Goal: Information Seeking & Learning: Compare options

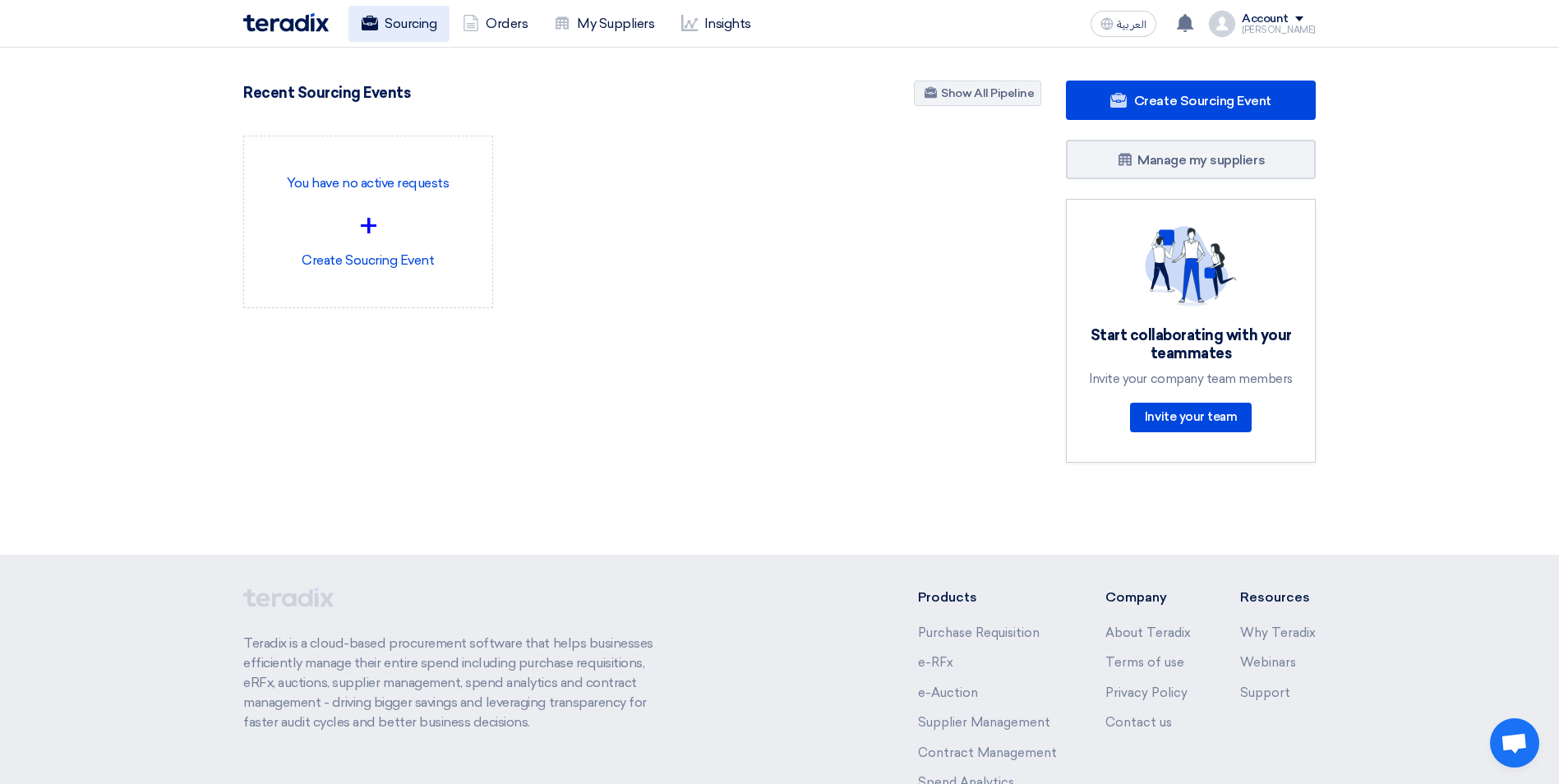
click at [427, 24] on link "Sourcing" at bounding box center [399, 24] width 101 height 36
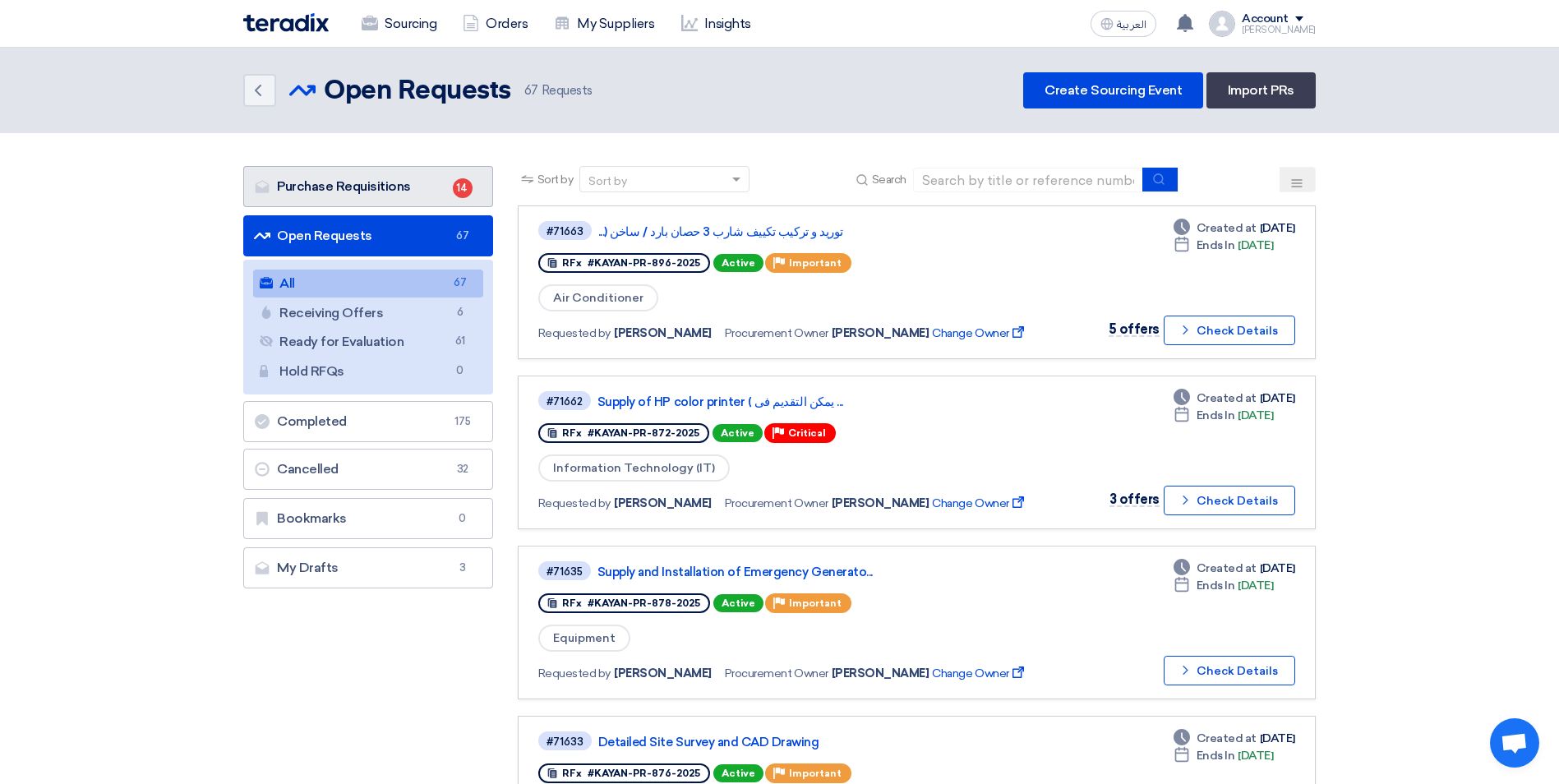
click at [326, 186] on link "Purchase Requisitions Purchase Requisitions 14" at bounding box center [368, 187] width 250 height 41
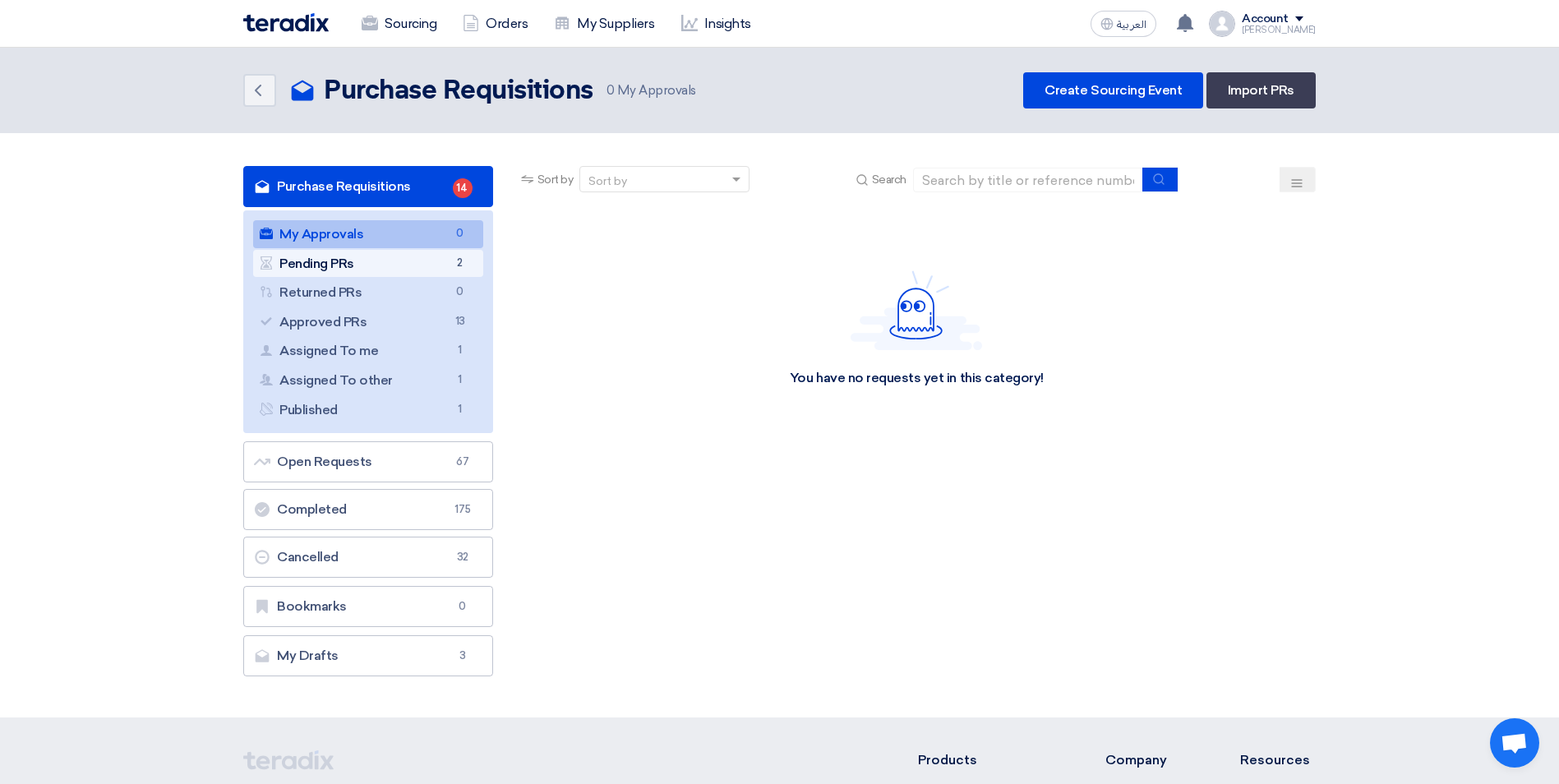
click at [410, 262] on link "Pending PRs Pending PRs 2" at bounding box center [368, 264] width 230 height 28
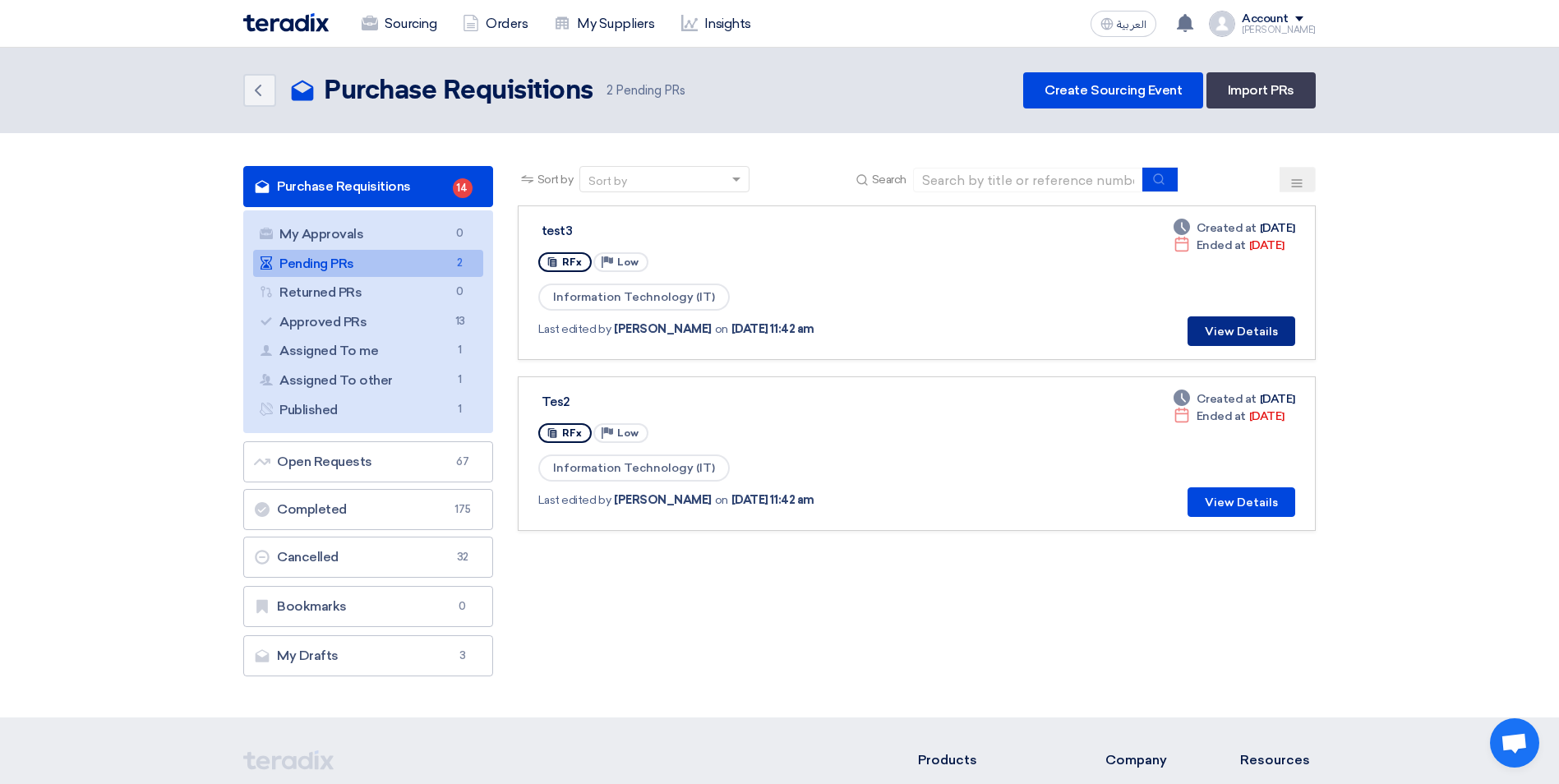
click at [1253, 328] on button "View Details" at bounding box center [1241, 331] width 107 height 30
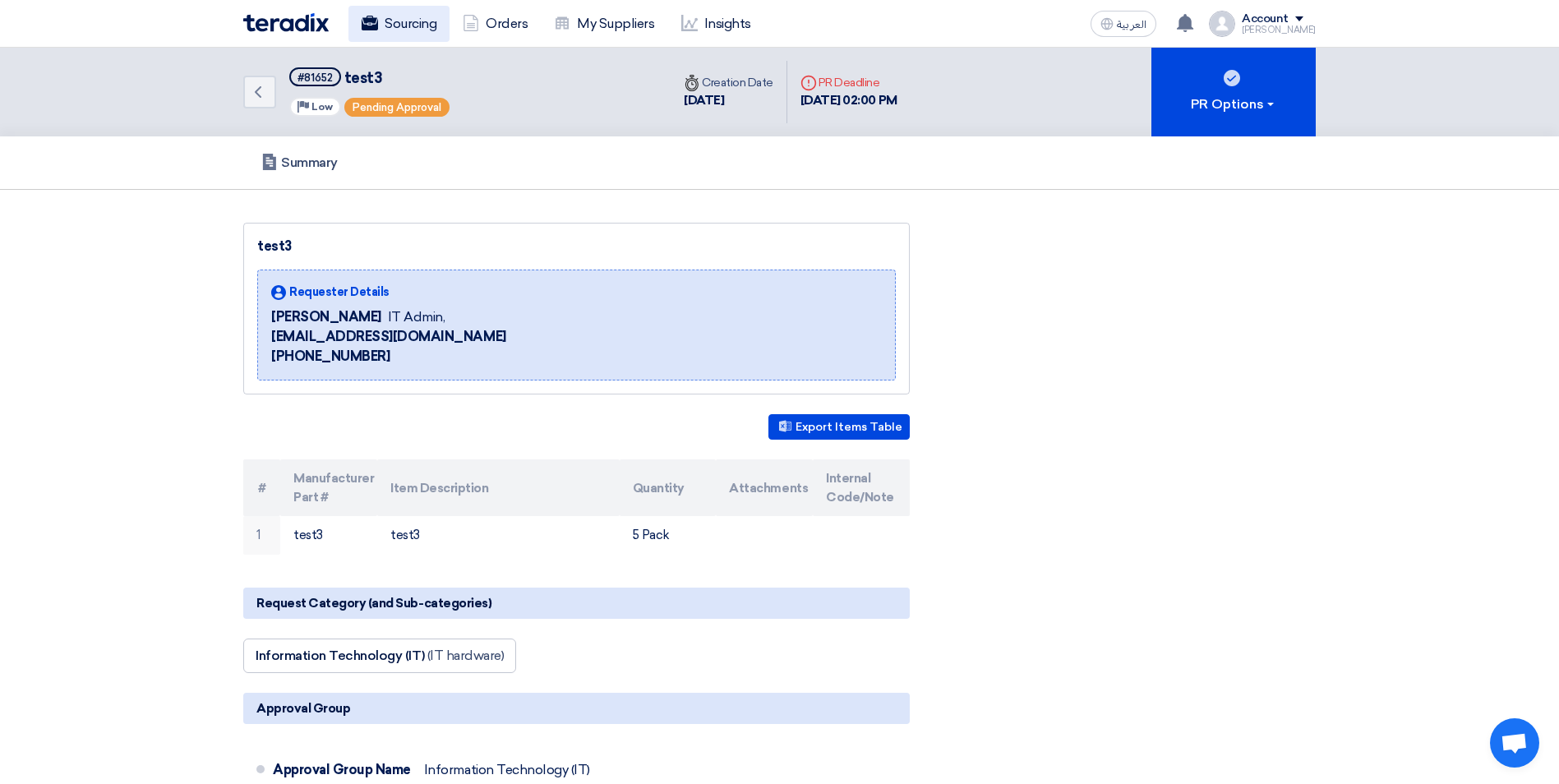
click at [377, 23] on use at bounding box center [370, 23] width 17 height 15
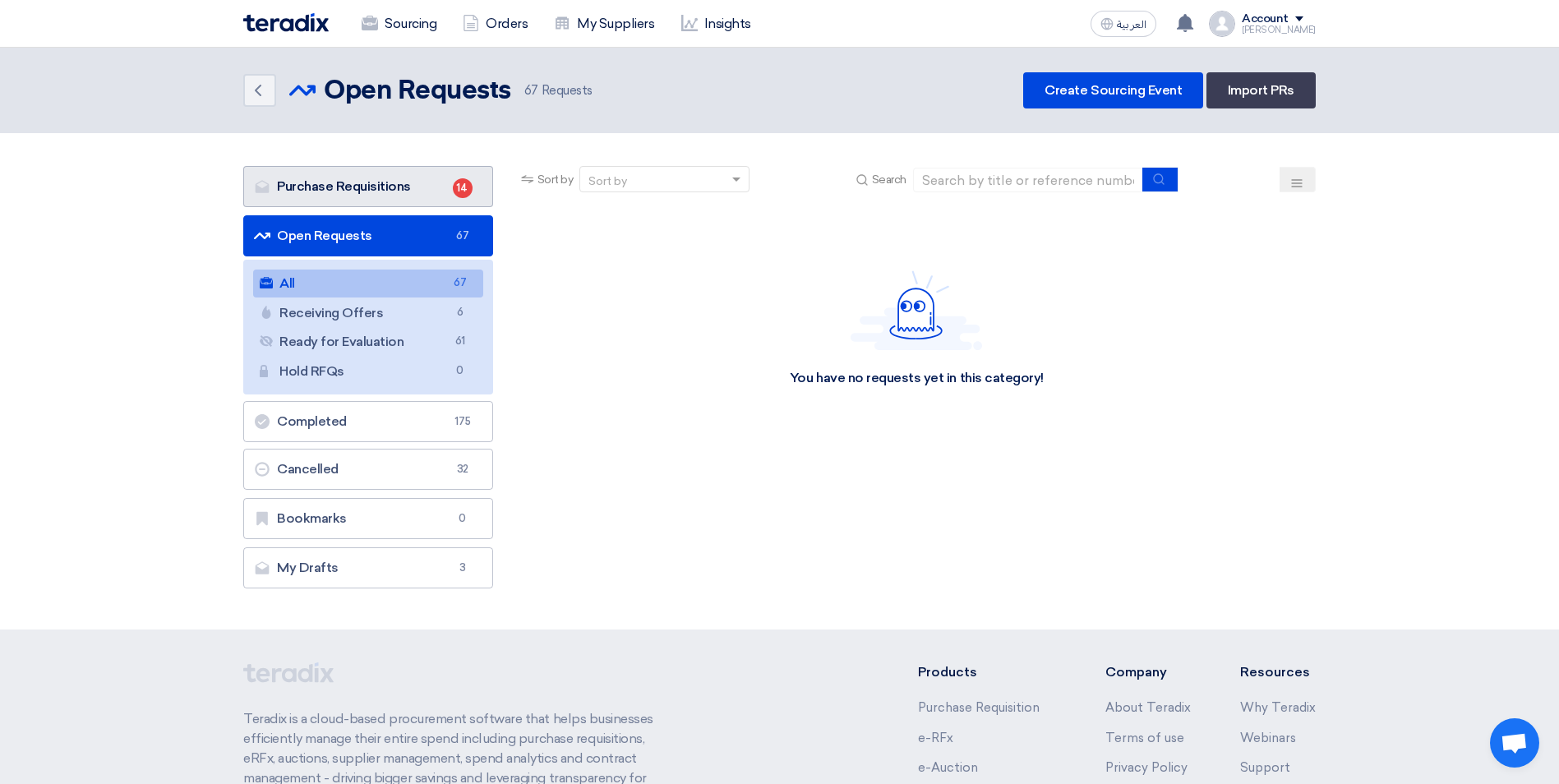
click at [415, 192] on link "Purchase Requisitions Purchase Requisitions 14" at bounding box center [368, 187] width 250 height 41
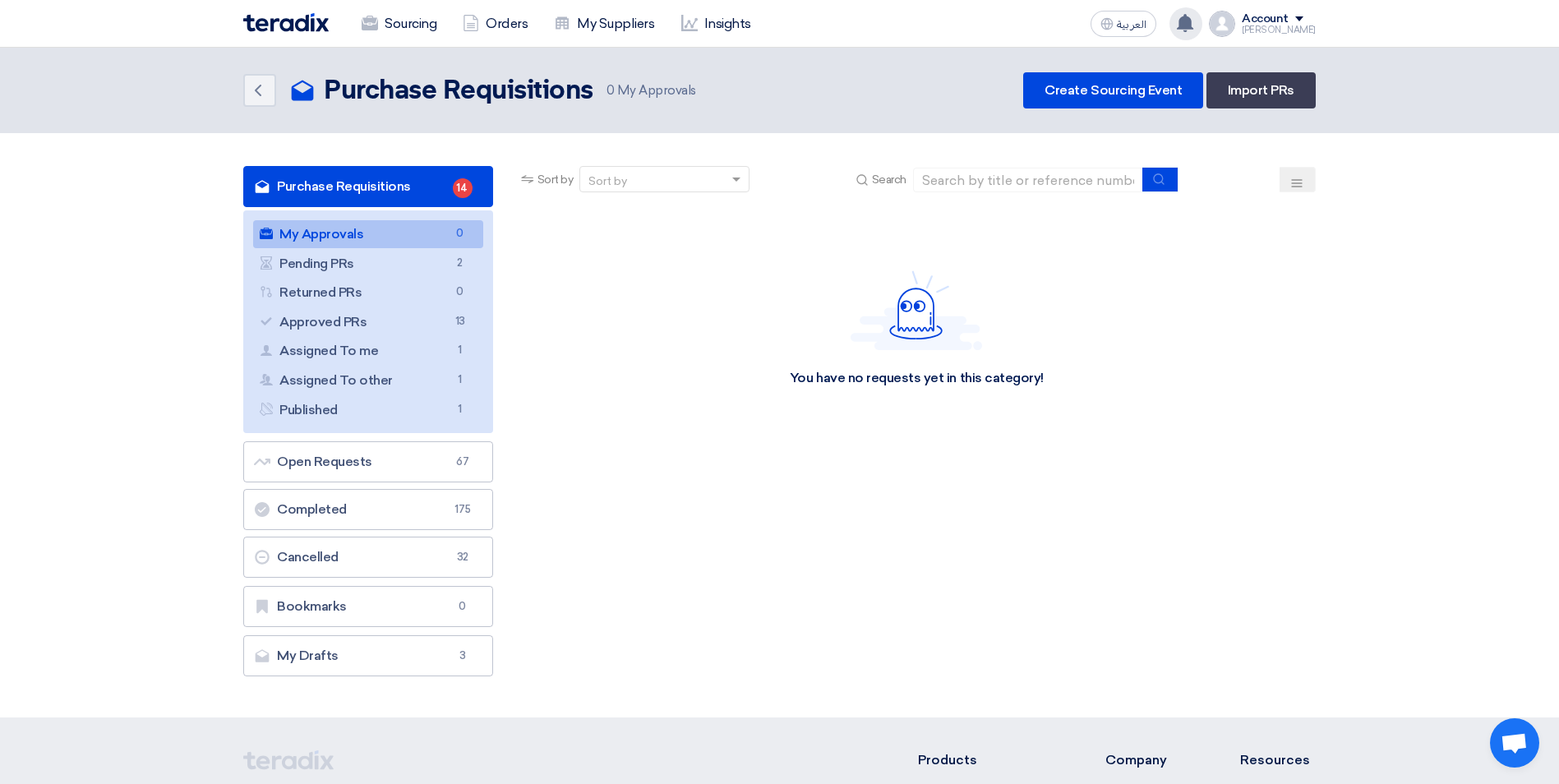
click at [1193, 19] on use at bounding box center [1185, 23] width 17 height 18
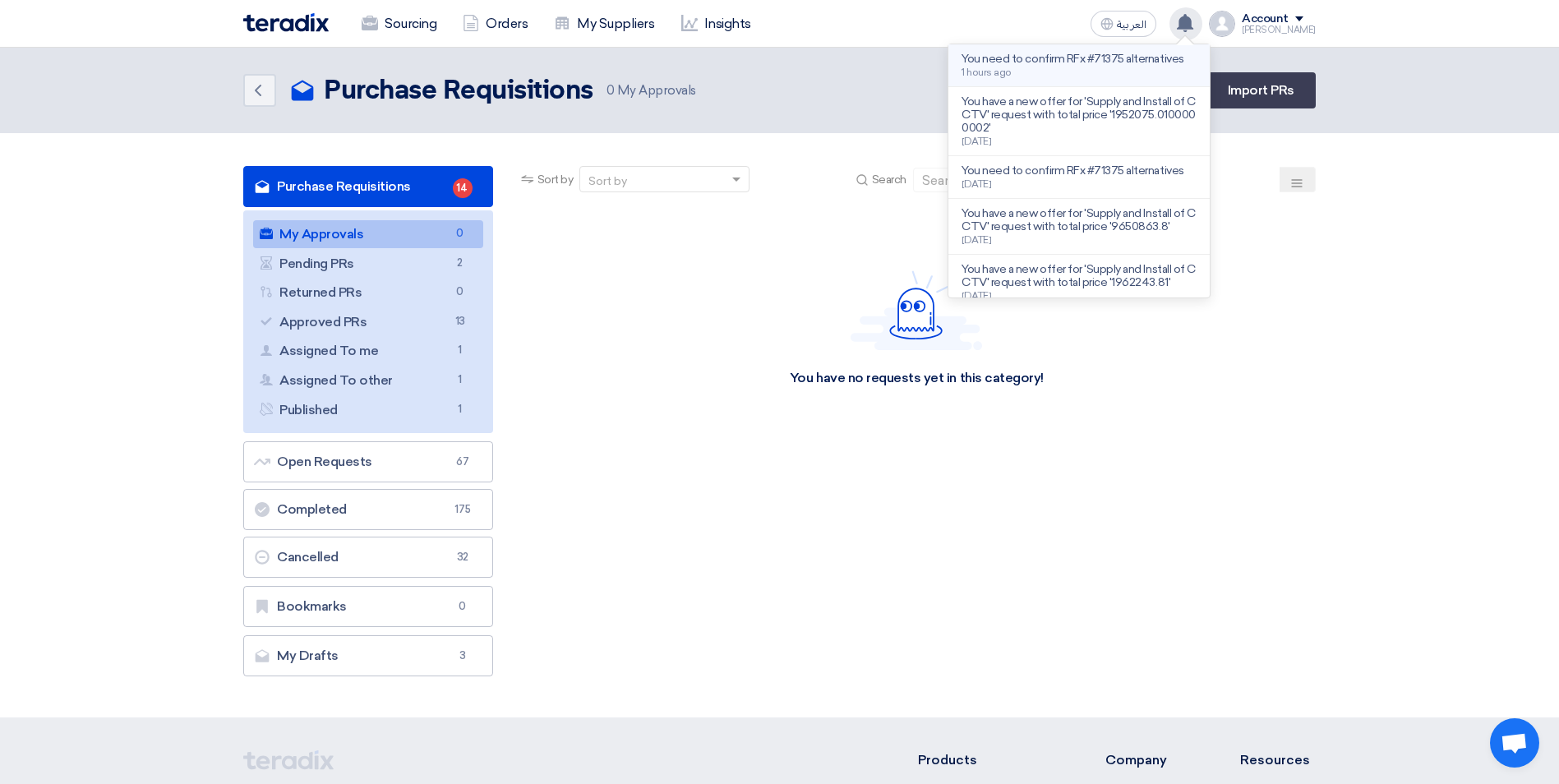
click at [1056, 66] on div "You need to confirm RFx #71375 alternatives 1 hours ago" at bounding box center [1072, 65] width 222 height 26
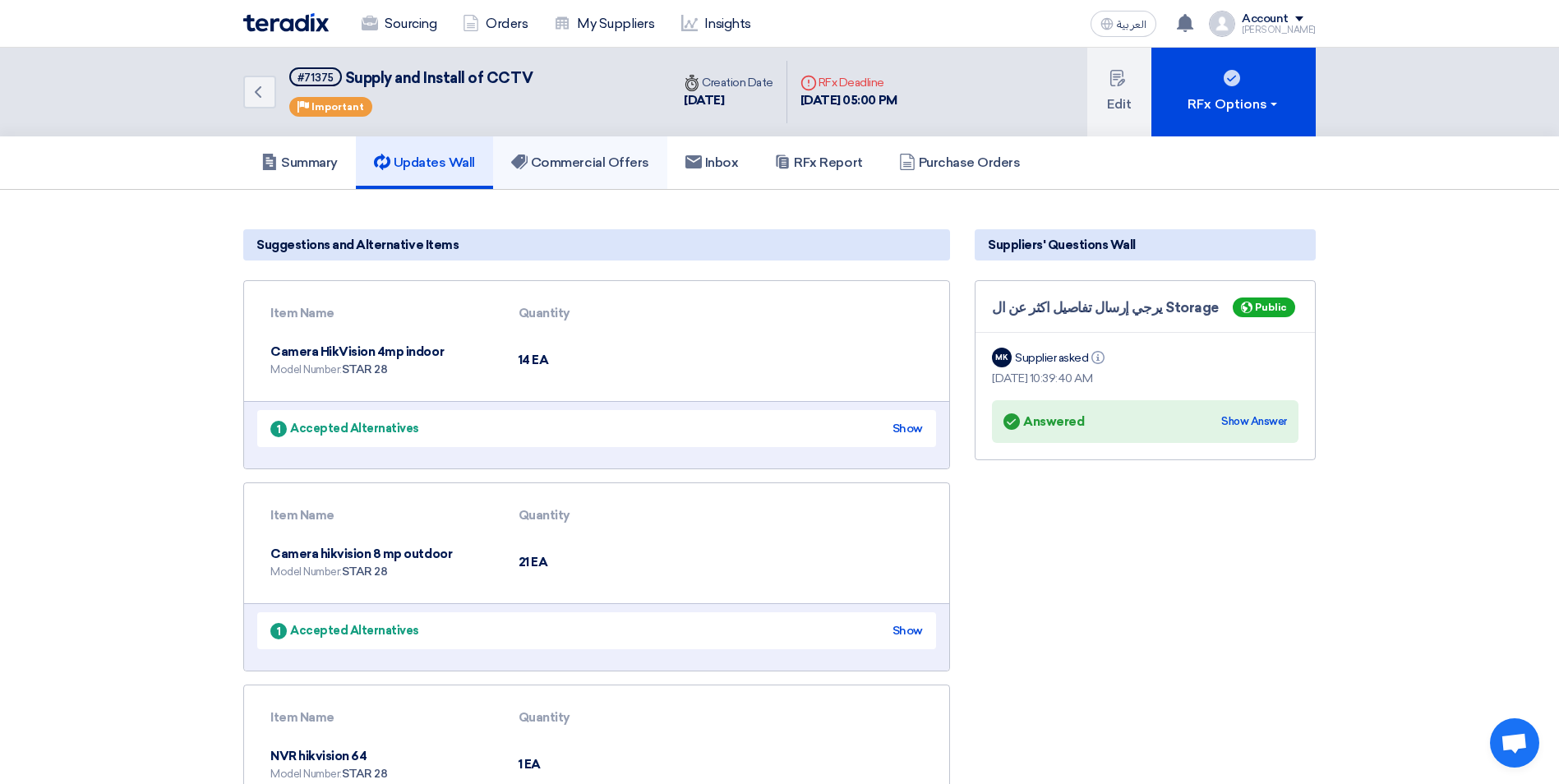
click at [566, 157] on h5 "Commercial Offers" at bounding box center [579, 163] width 138 height 17
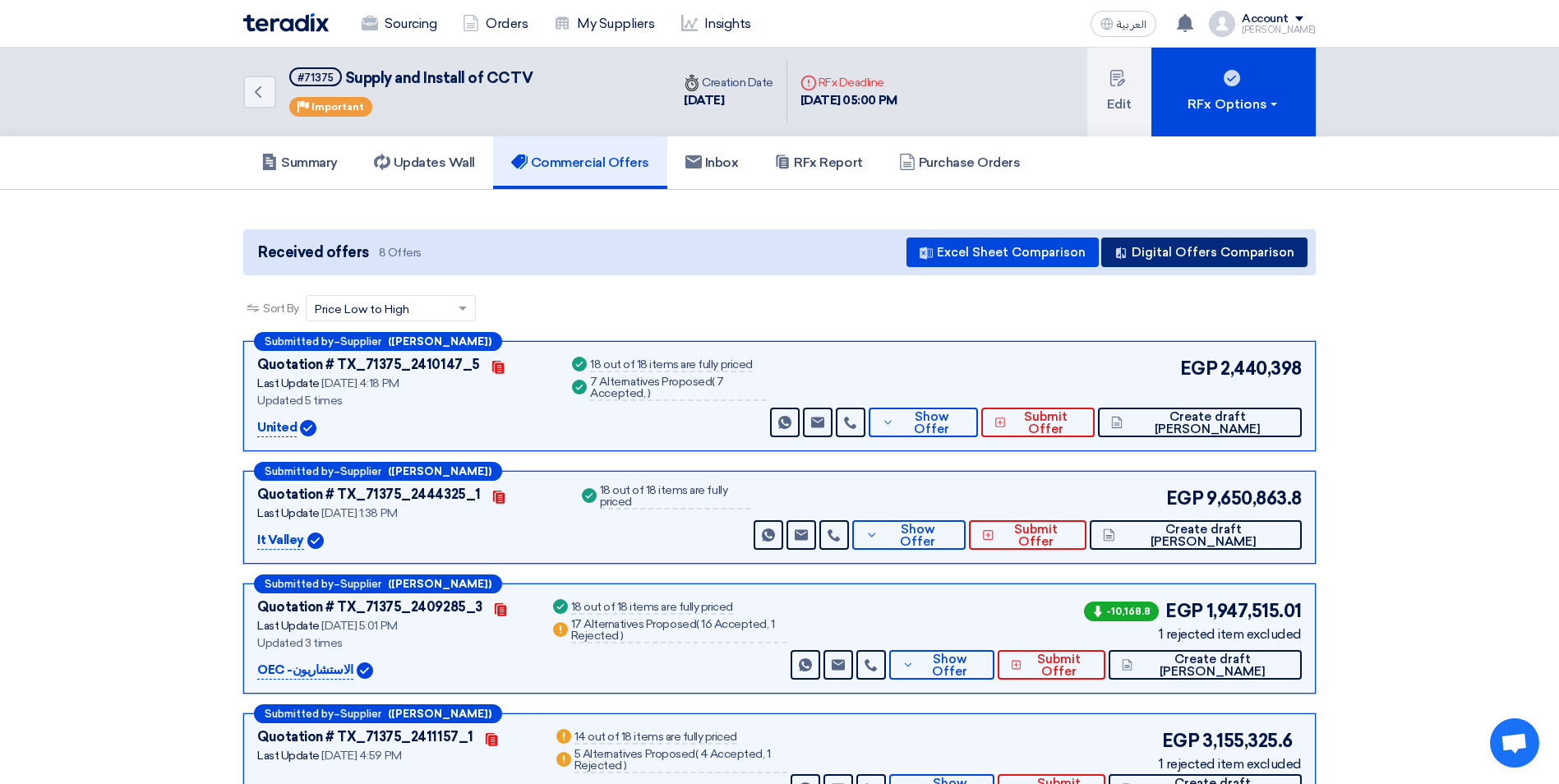
click at [1250, 253] on button "Digital Offers Comparison" at bounding box center [1205, 253] width 206 height 30
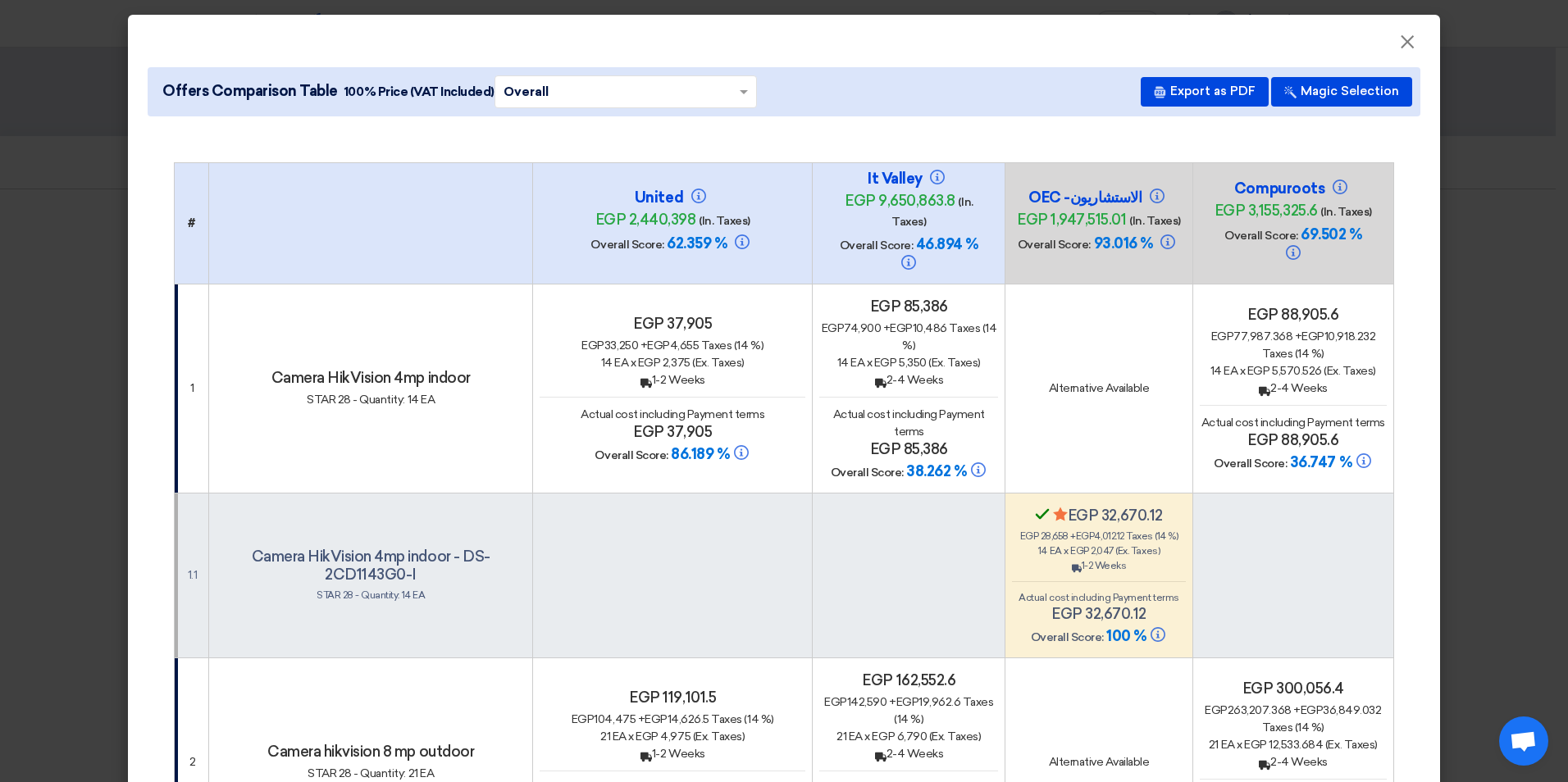
click at [707, 356] on span "(Ex. Taxes)" at bounding box center [719, 362] width 53 height 14
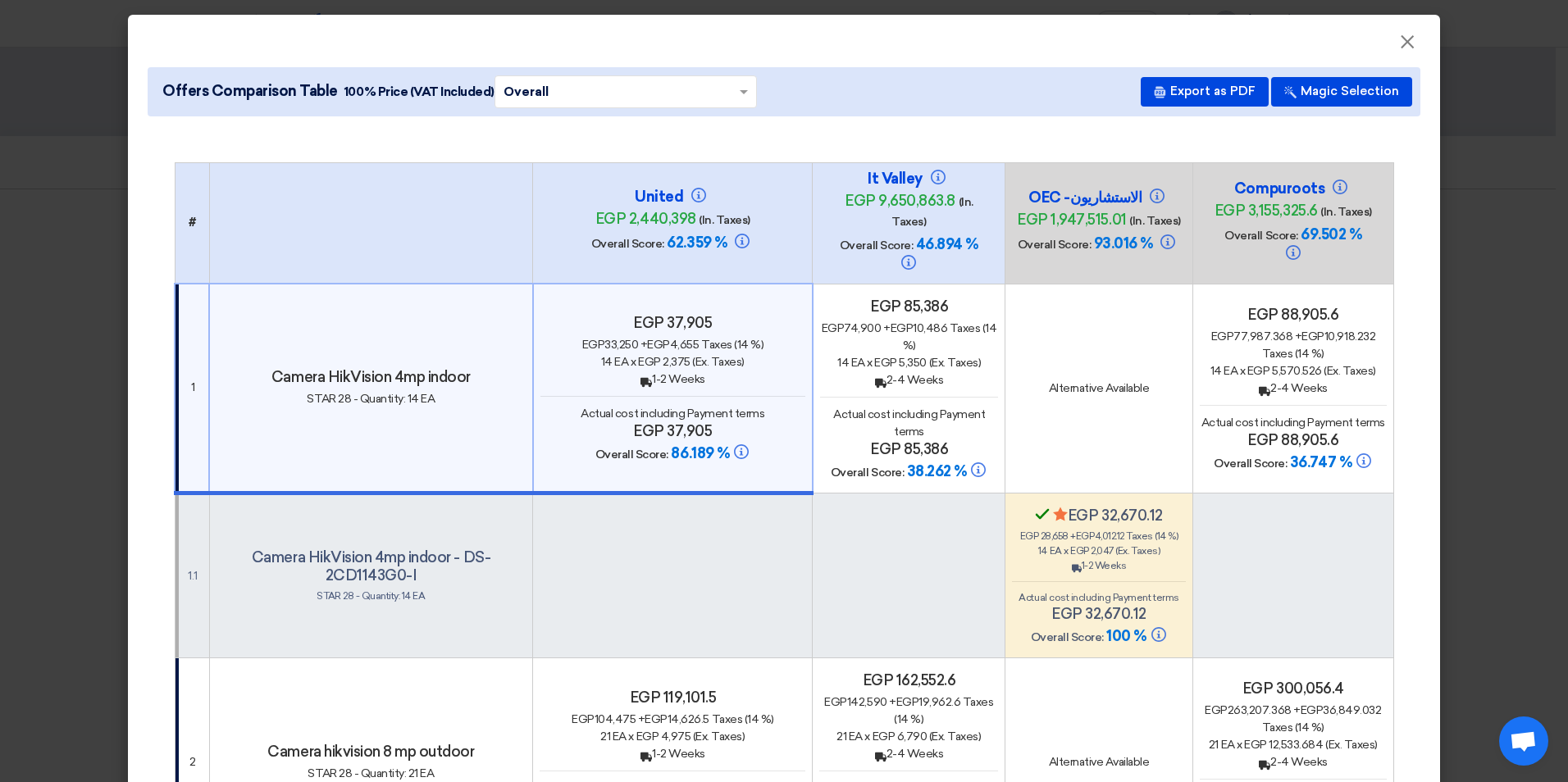
click at [691, 689] on div "egp 119,101.5 egp 104,475 + egp 14,626.5 Taxes (14 %) 21 EA x egp 4,975 (Ex. Ta…" at bounding box center [672, 764] width 266 height 150
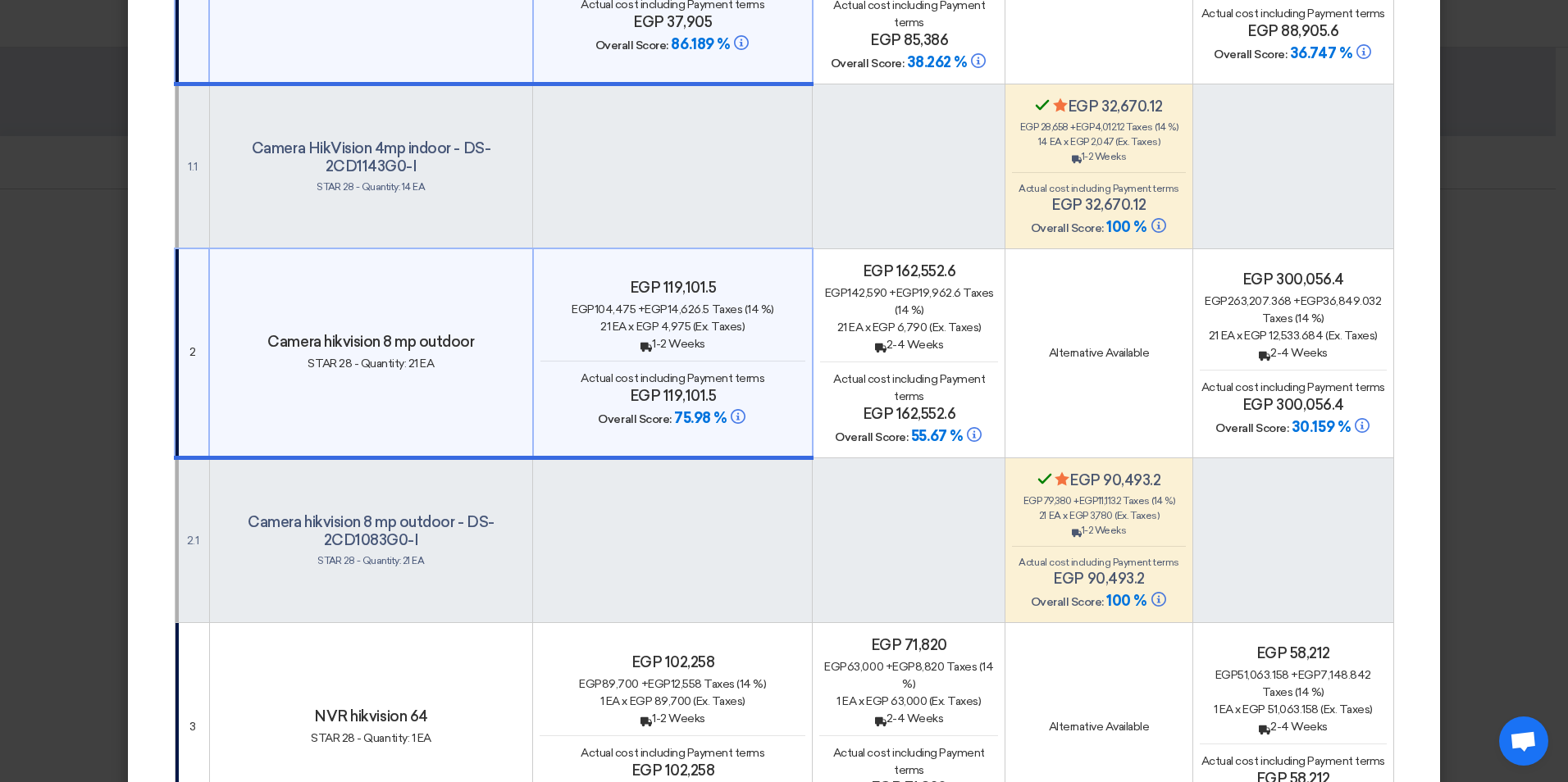
scroll to position [410, 0]
click at [707, 675] on div "egp 89,700 + egp 12,558 Taxes (14 %)" at bounding box center [672, 683] width 266 height 17
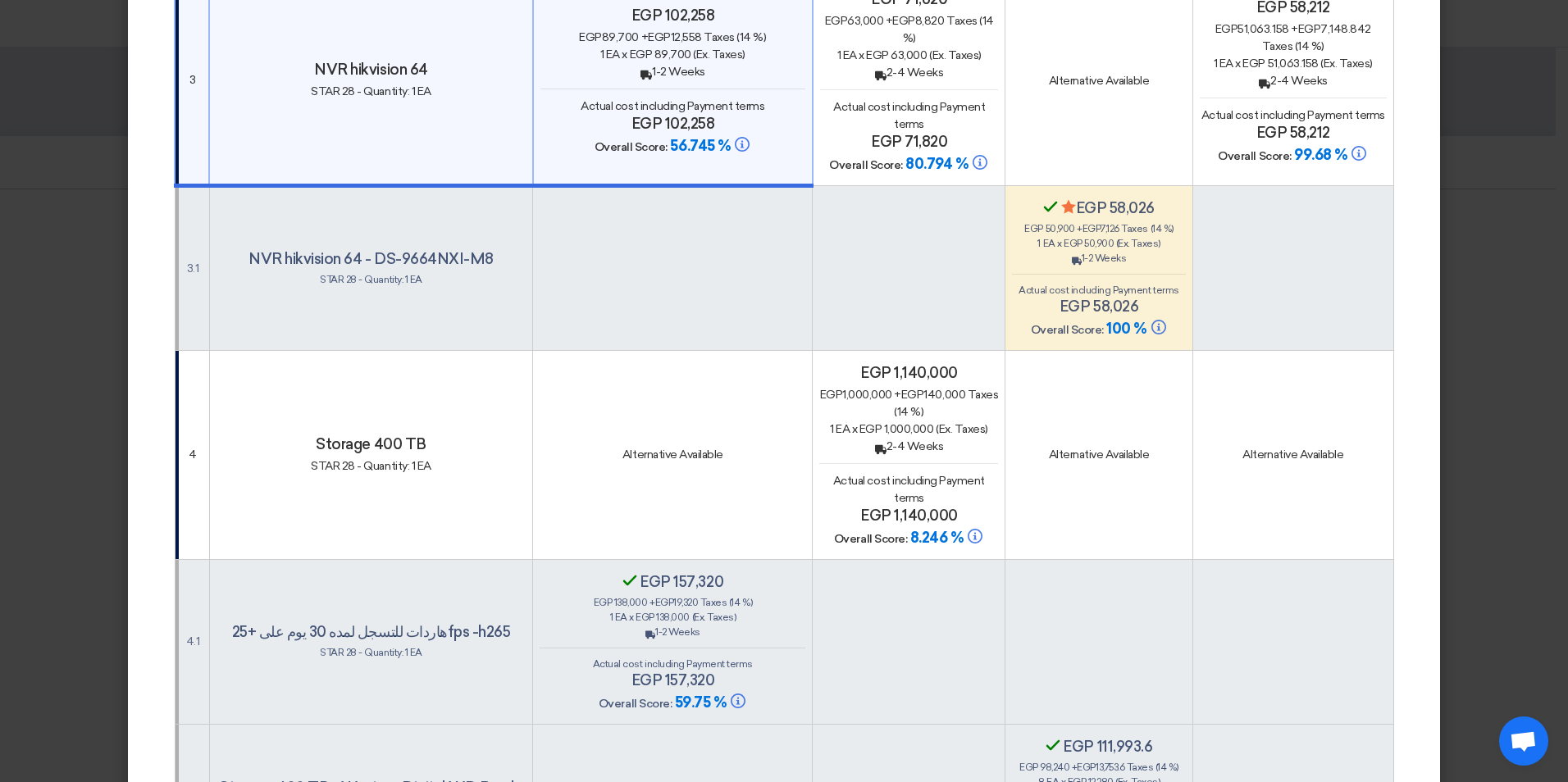
scroll to position [1147, 0]
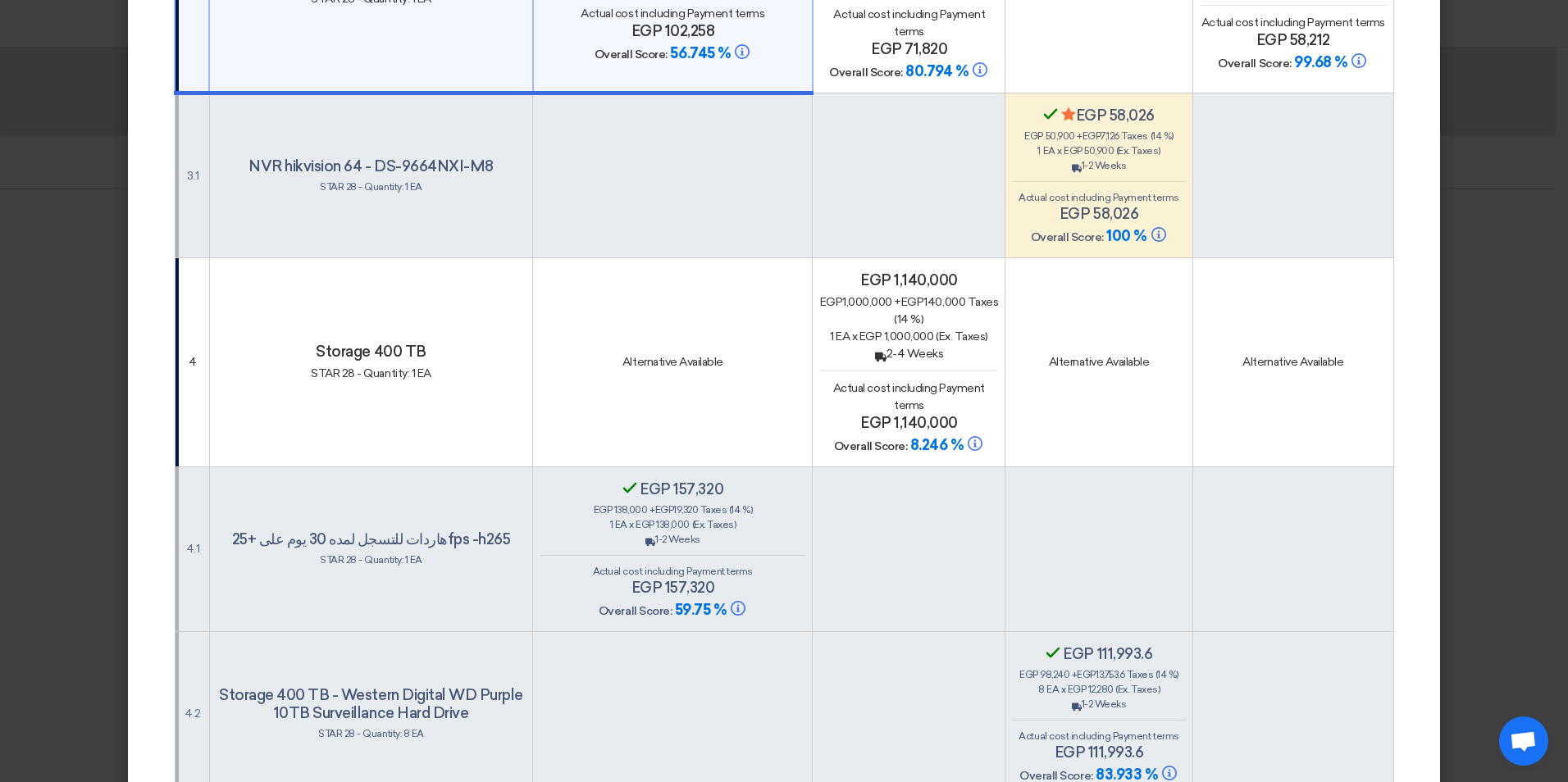
click at [744, 555] on hr at bounding box center [672, 555] width 266 height 1
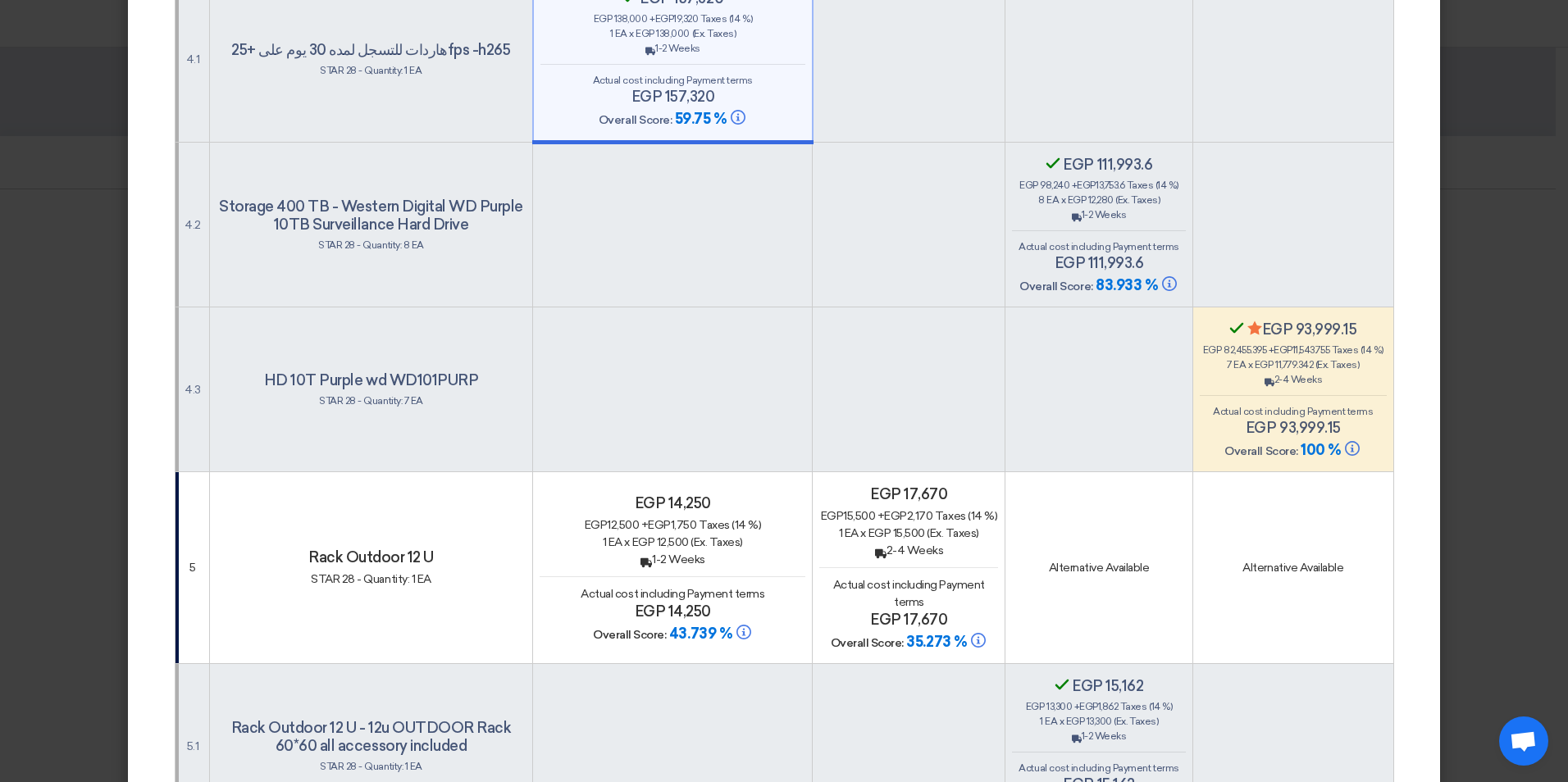
scroll to position [1640, 0]
click at [736, 534] on span "(Ex. Taxes)" at bounding box center [717, 541] width 53 height 14
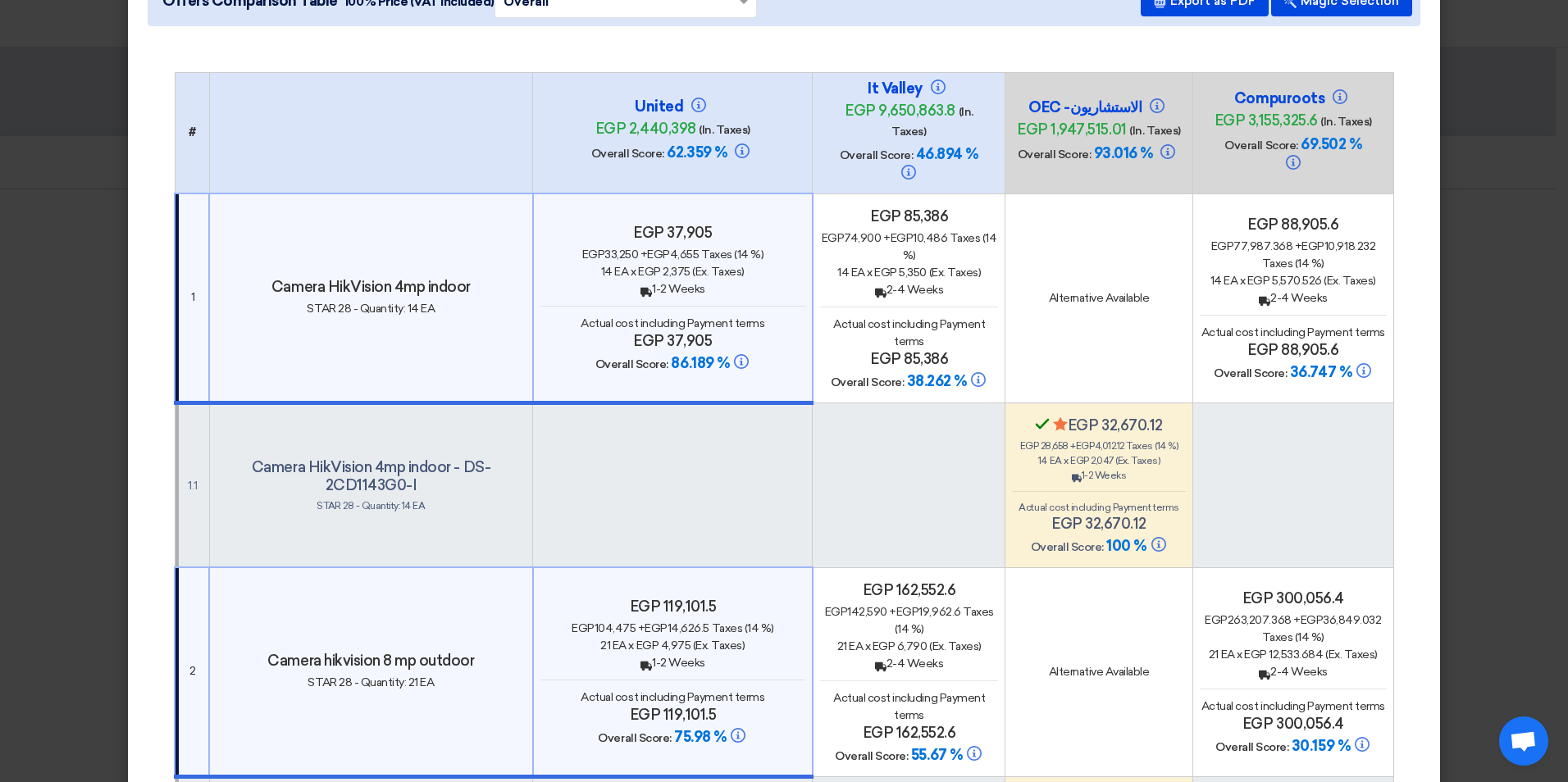
scroll to position [0, 0]
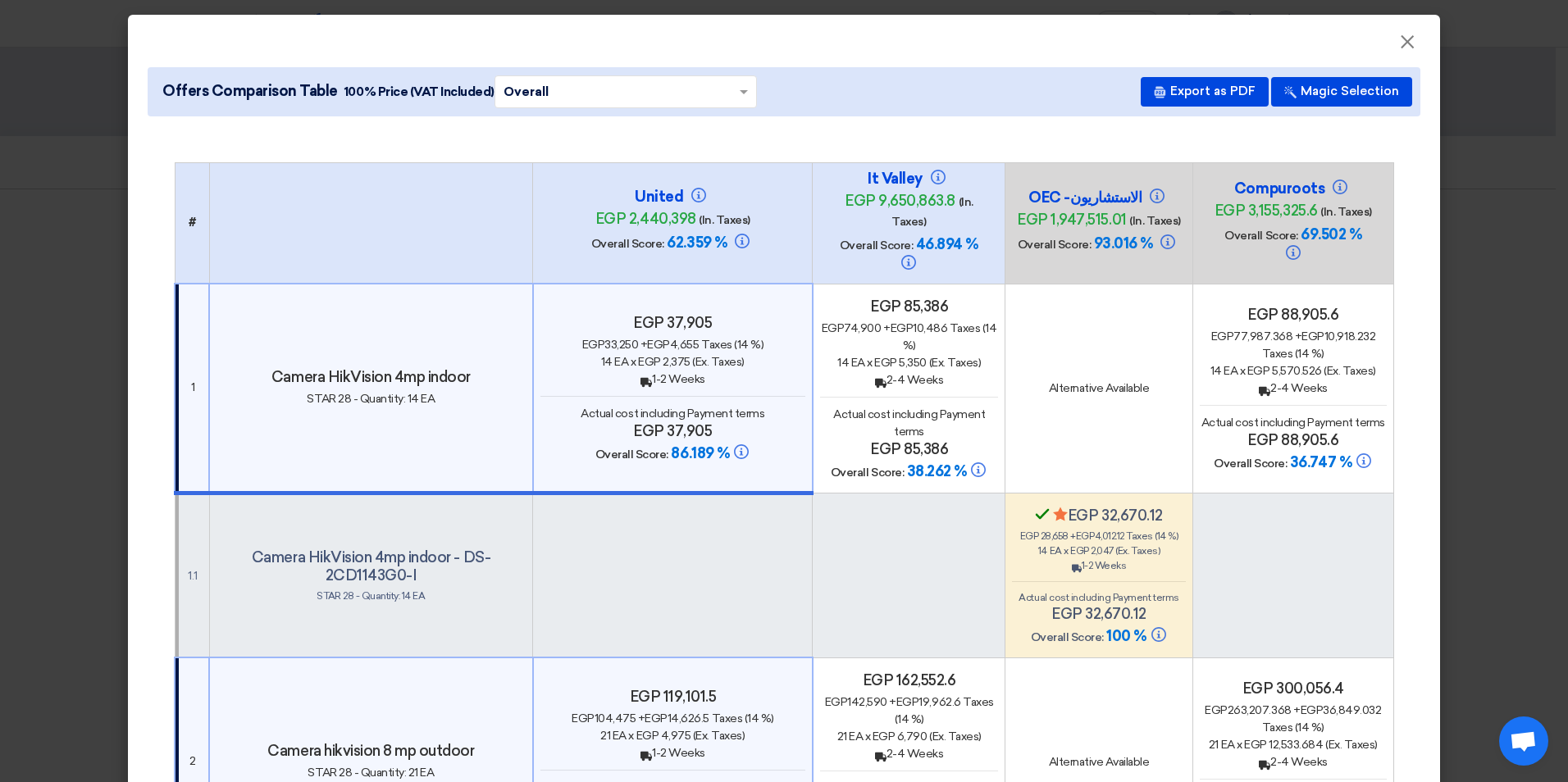
click at [733, 188] on h4 "United" at bounding box center [672, 197] width 164 height 18
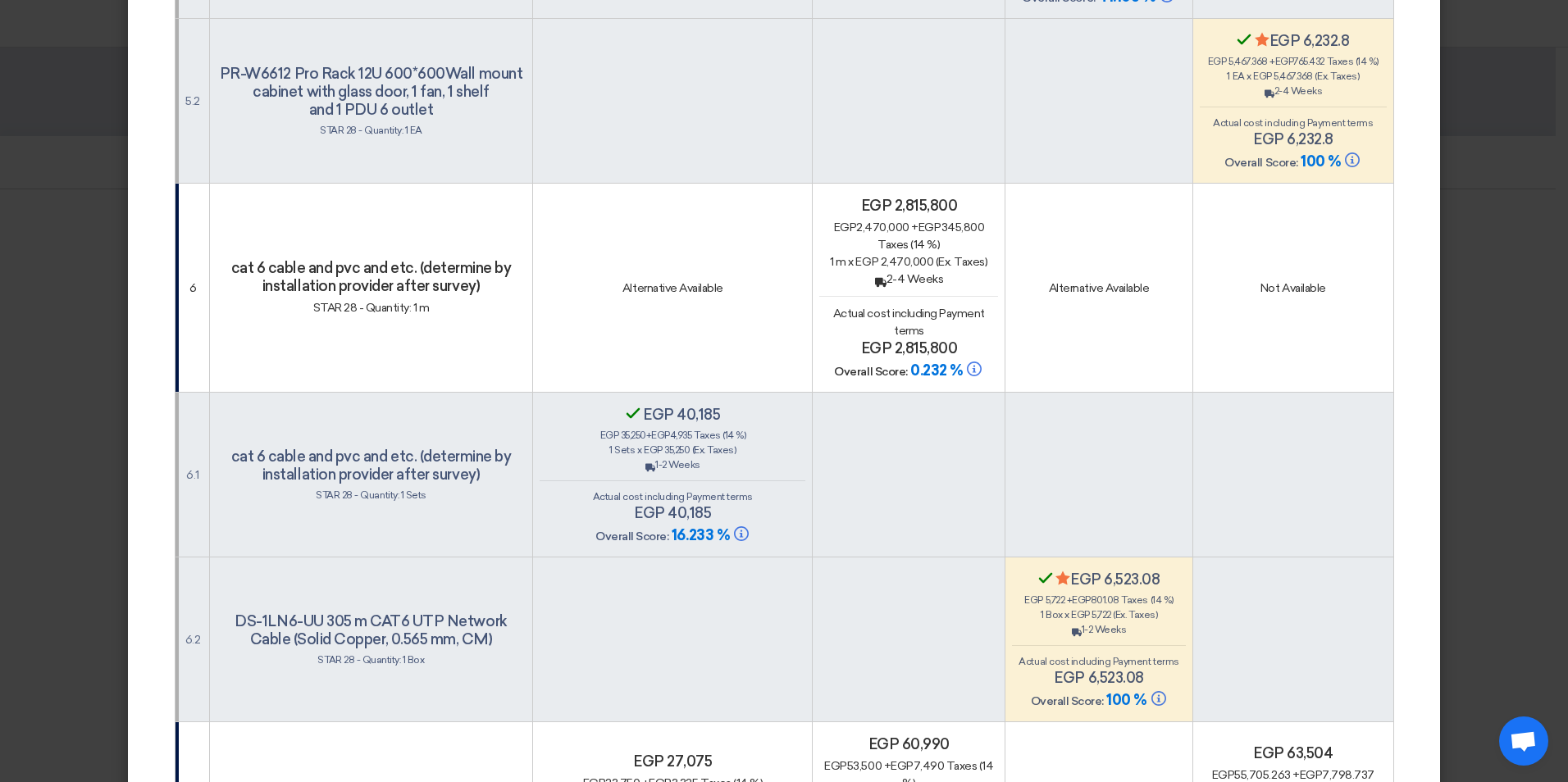
scroll to position [2460, 0]
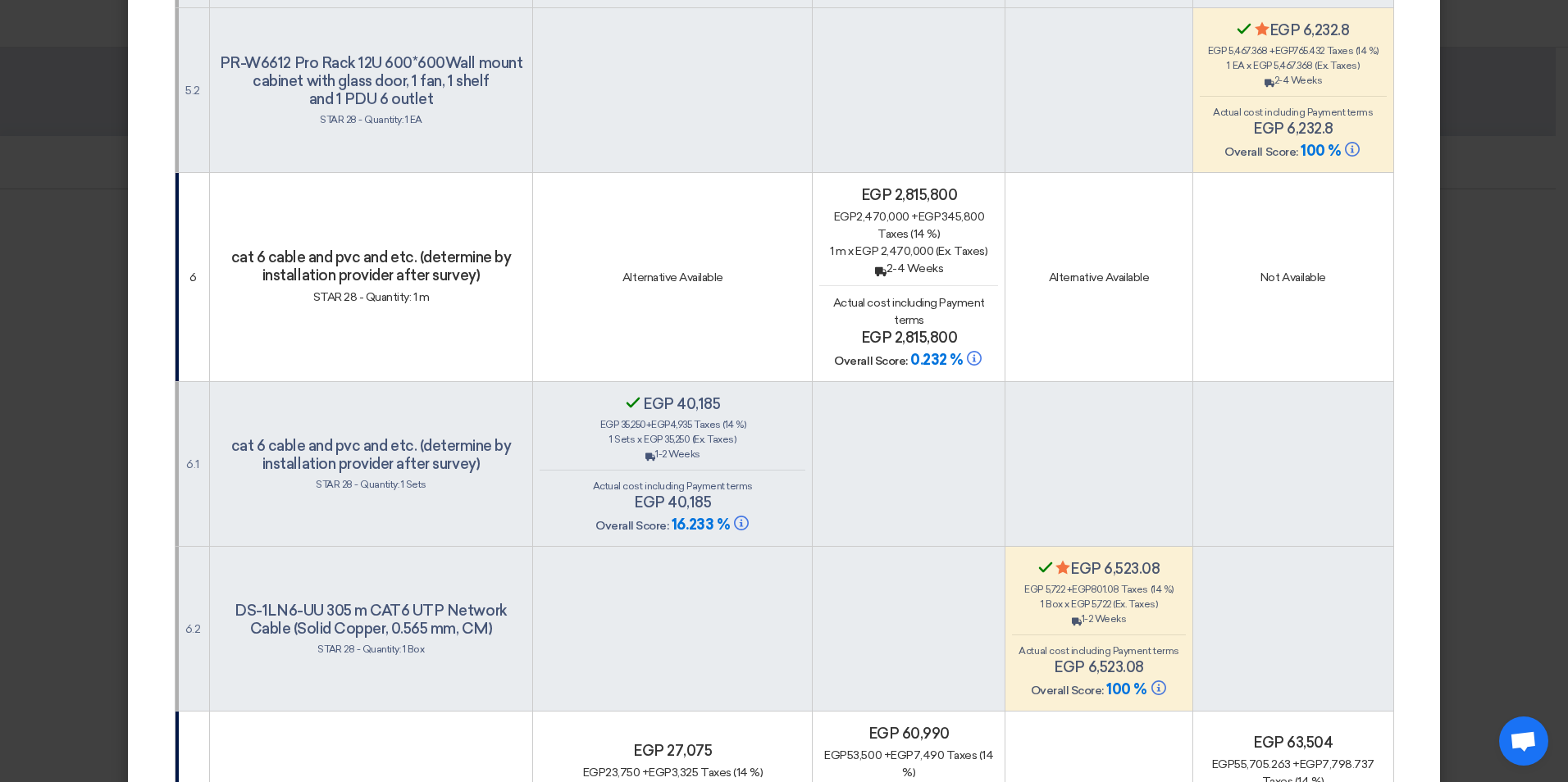
click at [657, 445] on div "Secondary Evaluator Confirmed egp 40,185 egp 35,250 + egp 4,935 Taxes (14 %) 1 …" at bounding box center [672, 465] width 266 height 140
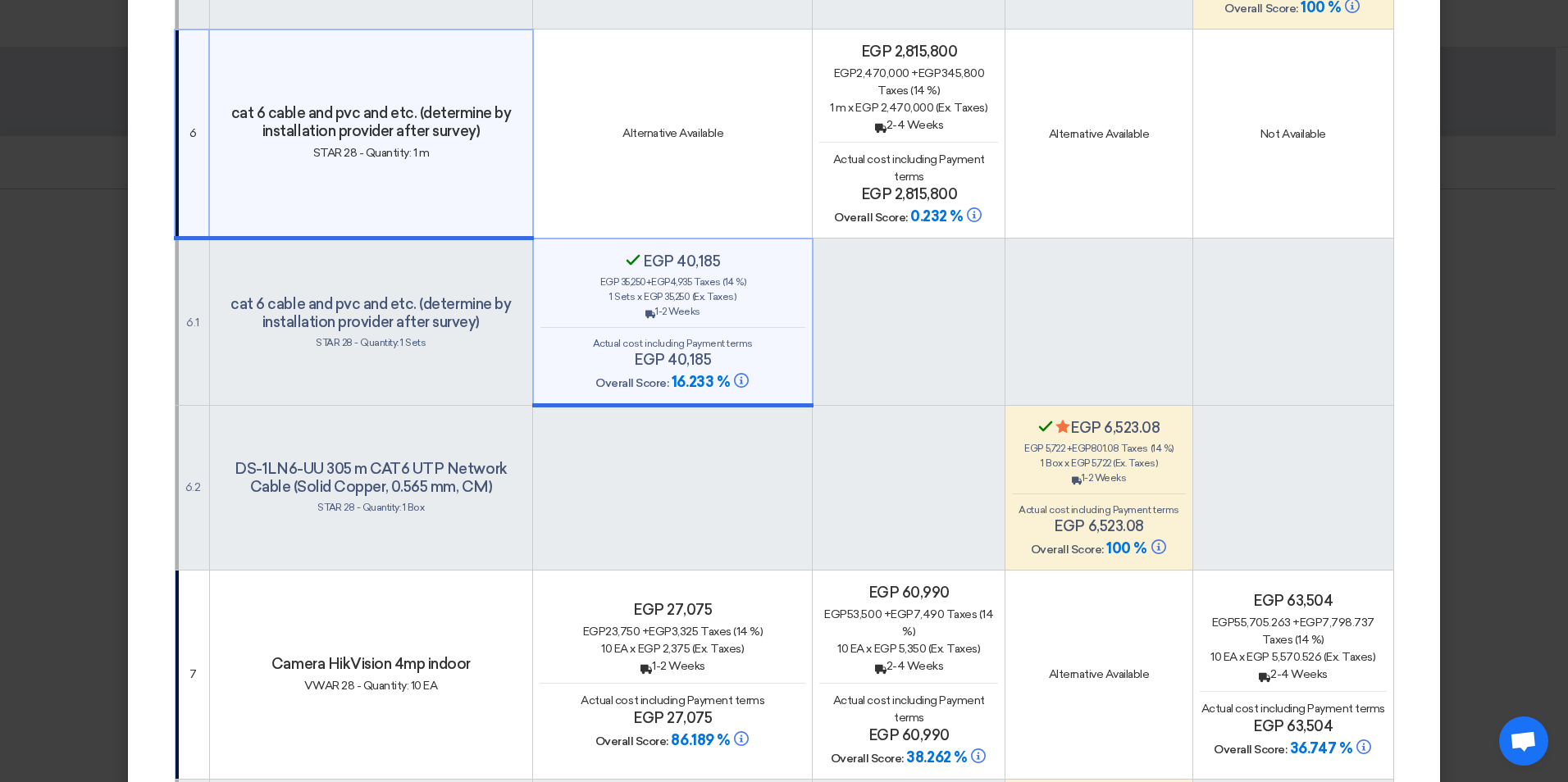
scroll to position [2870, 0]
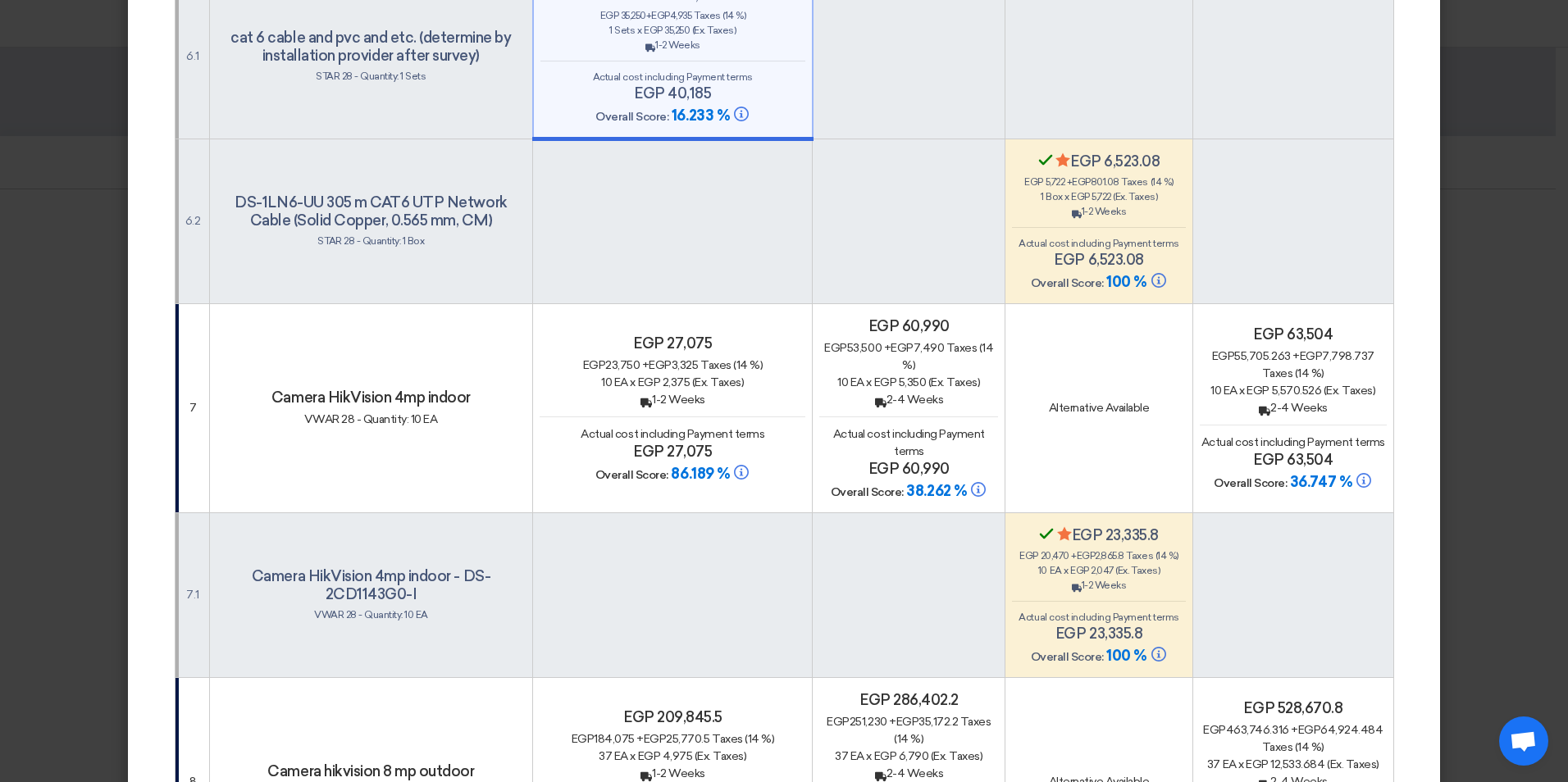
click at [657, 443] on h4 "egp 27,075" at bounding box center [672, 452] width 266 height 18
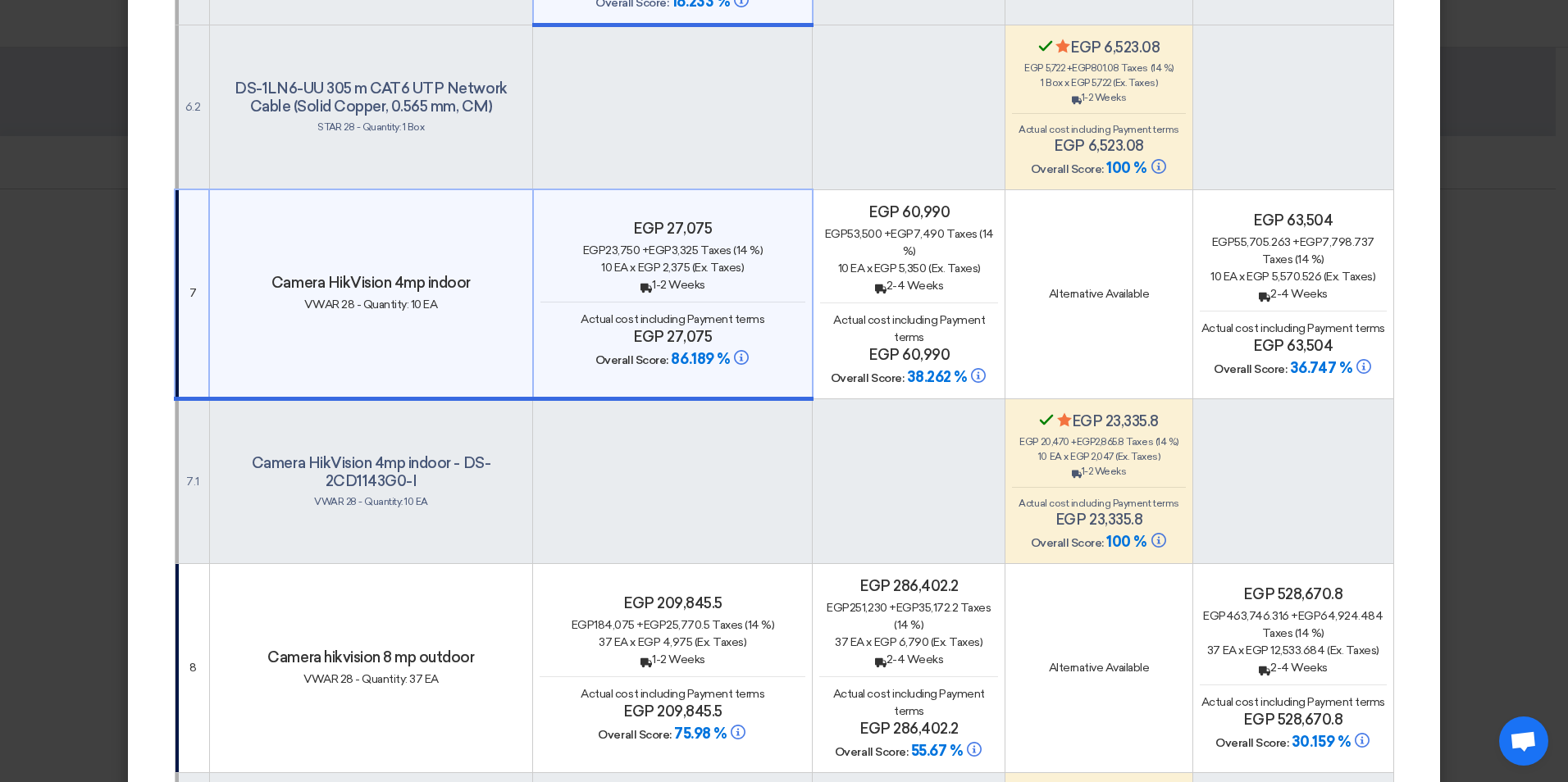
scroll to position [3279, 0]
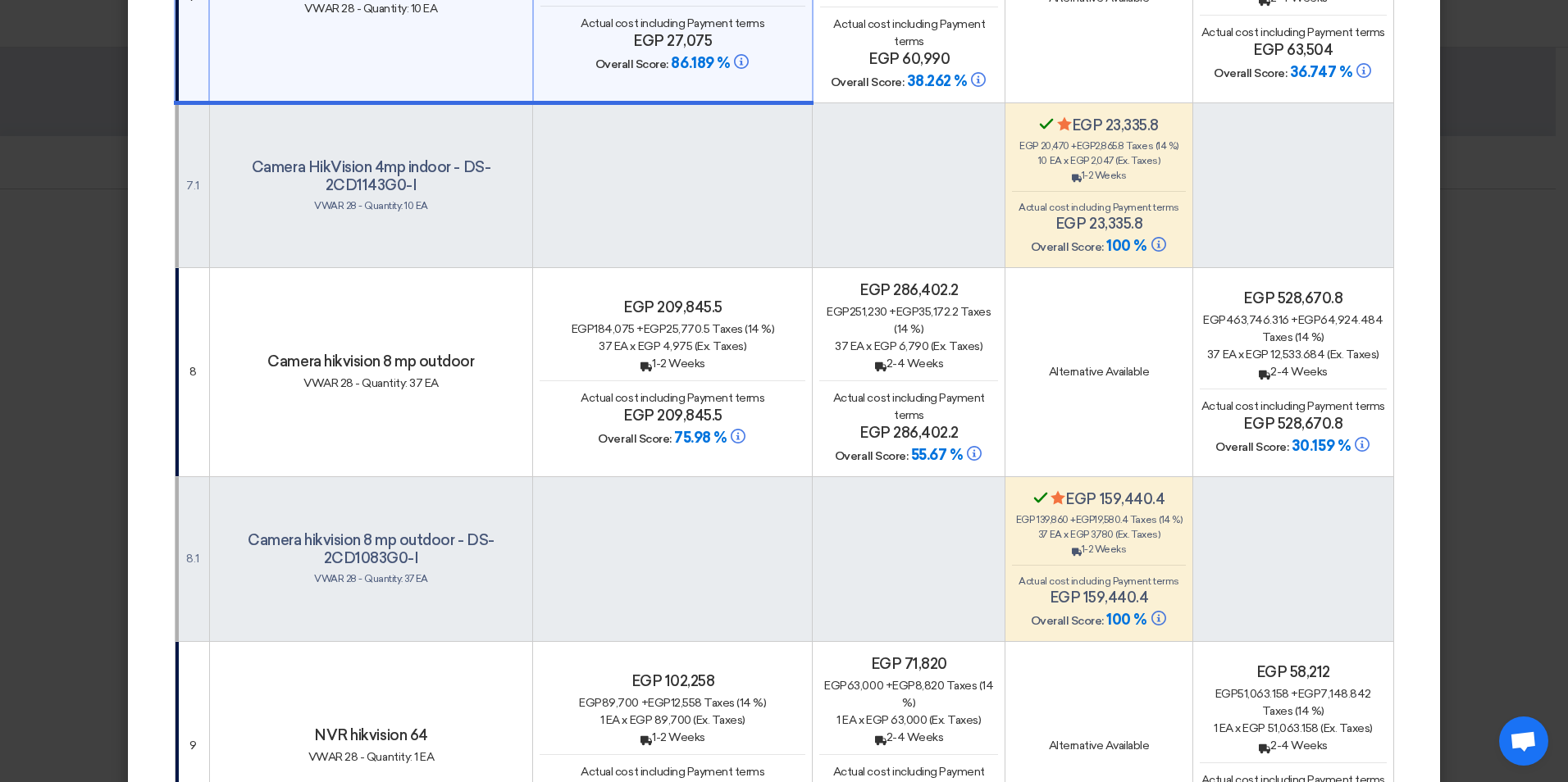
click at [662, 355] on div "Back 1-2 Weeks" at bounding box center [672, 363] width 266 height 17
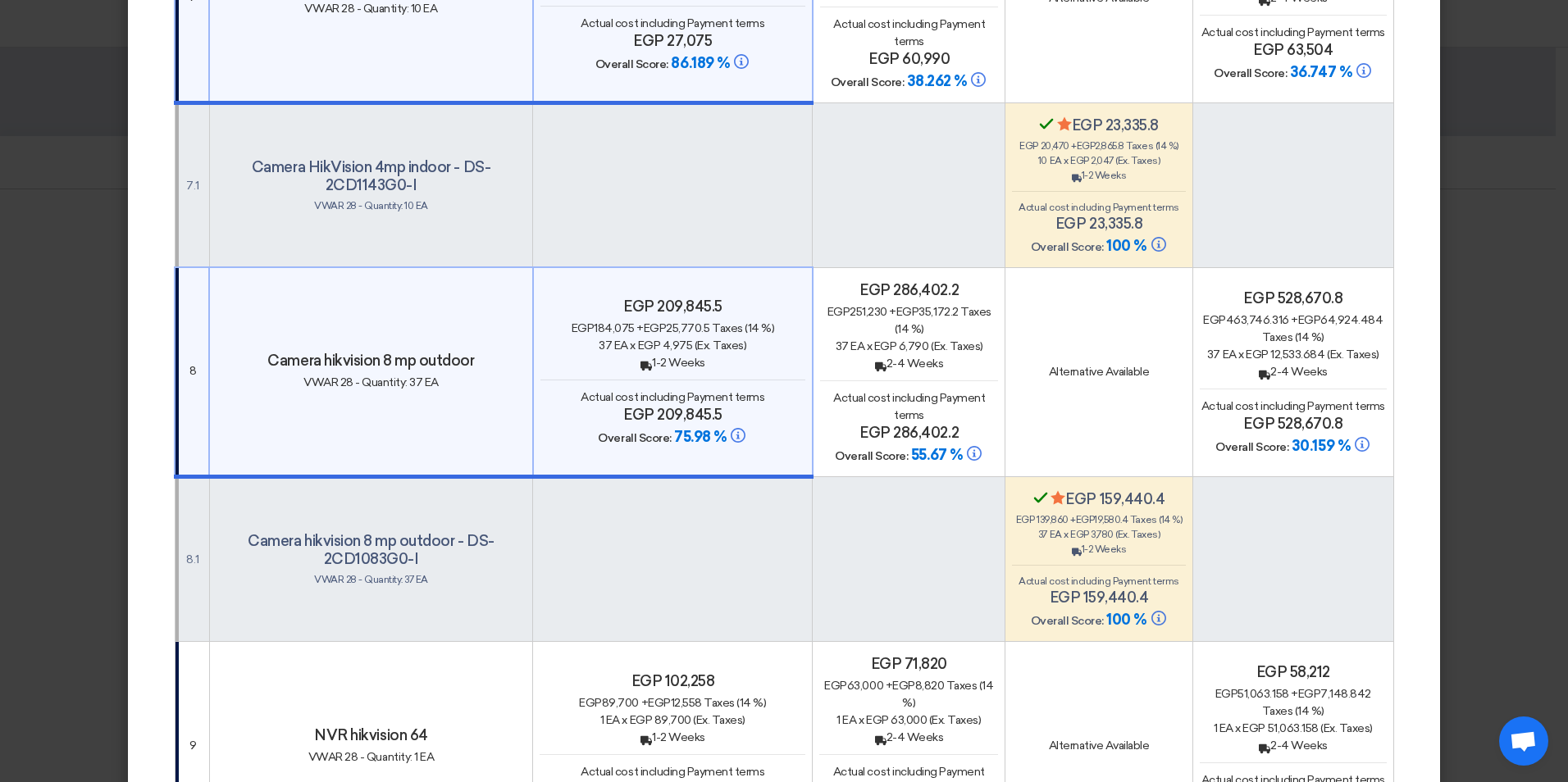
scroll to position [3607, 0]
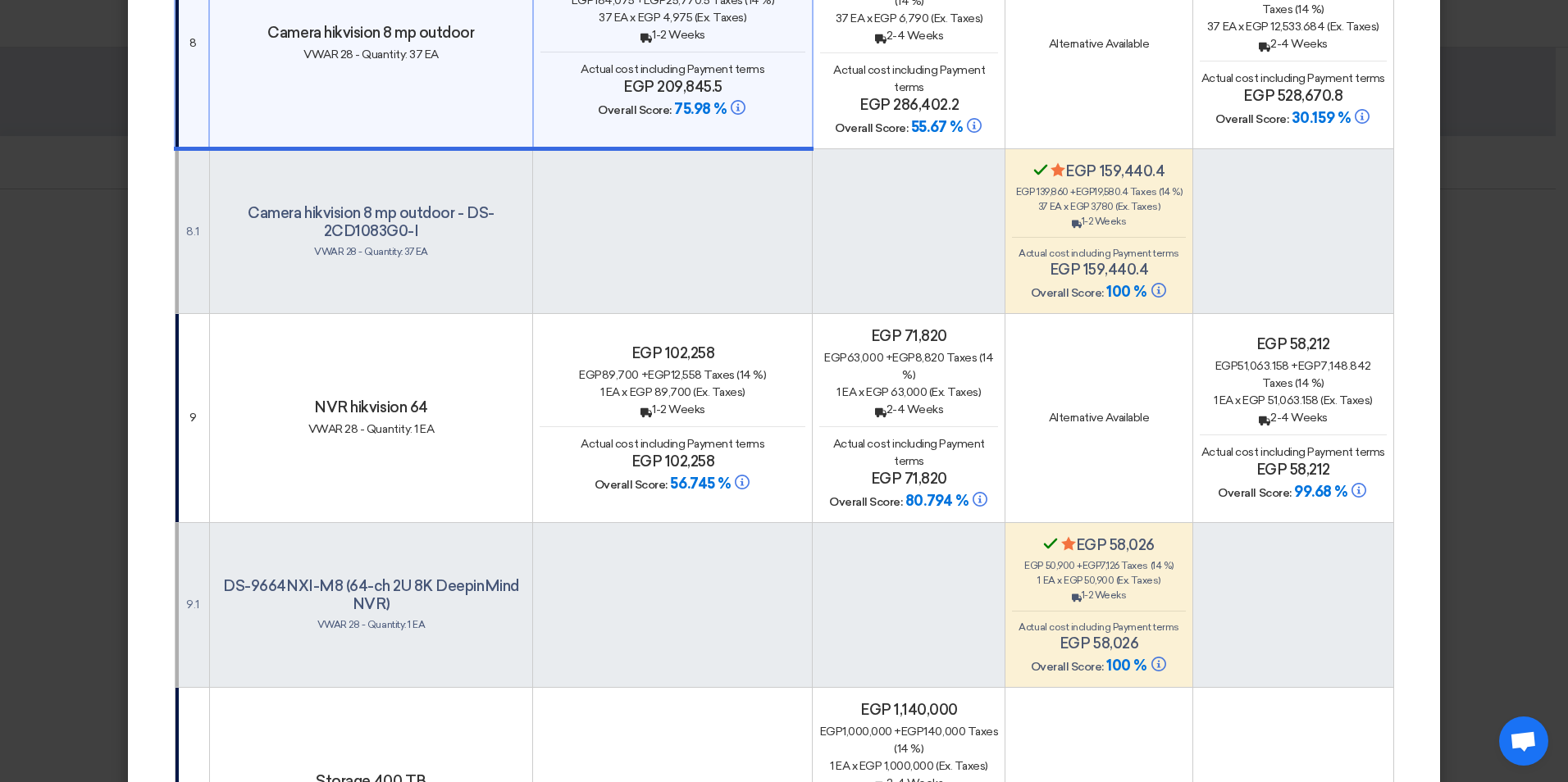
click at [651, 385] on span "egp 89,700" at bounding box center [660, 392] width 62 height 14
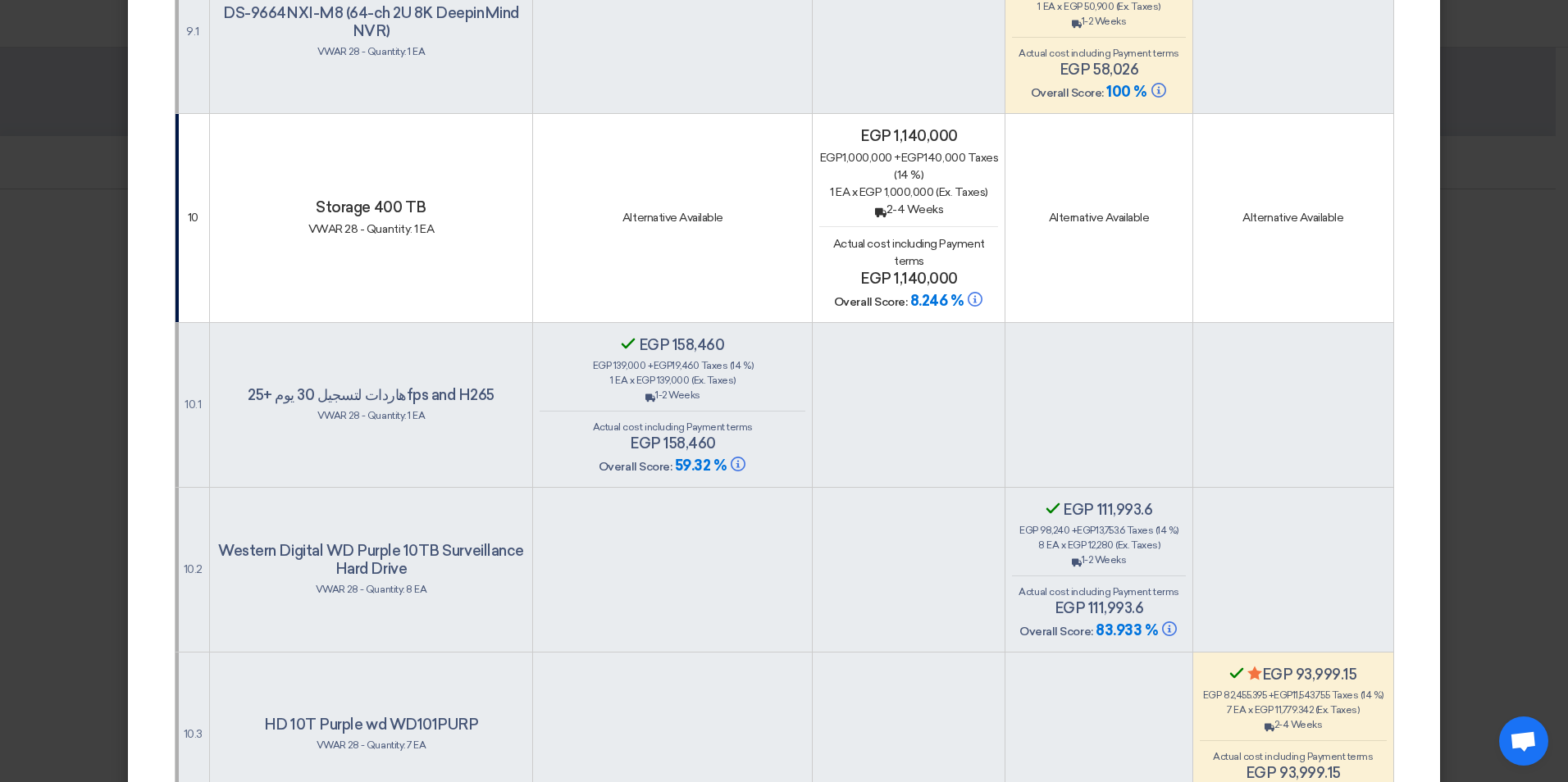
click at [669, 391] on div "Secondary Evaluator Confirmed egp 158,460 egp 139,000 + egp 19,460 Taxes (14 %)…" at bounding box center [672, 406] width 266 height 140
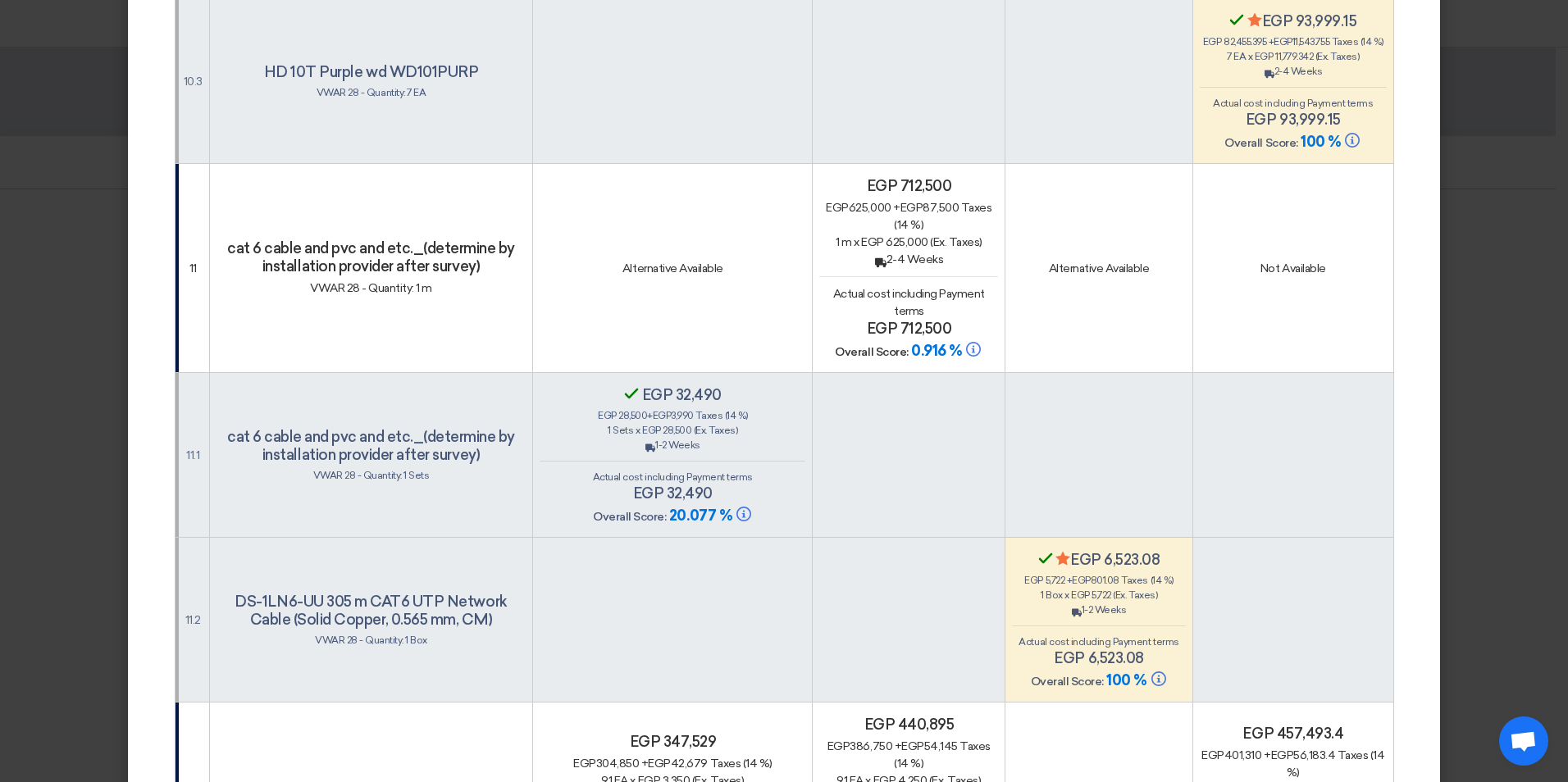
click at [669, 391] on h4 "Secondary Evaluator Confirmed egp 32,490" at bounding box center [672, 395] width 266 height 18
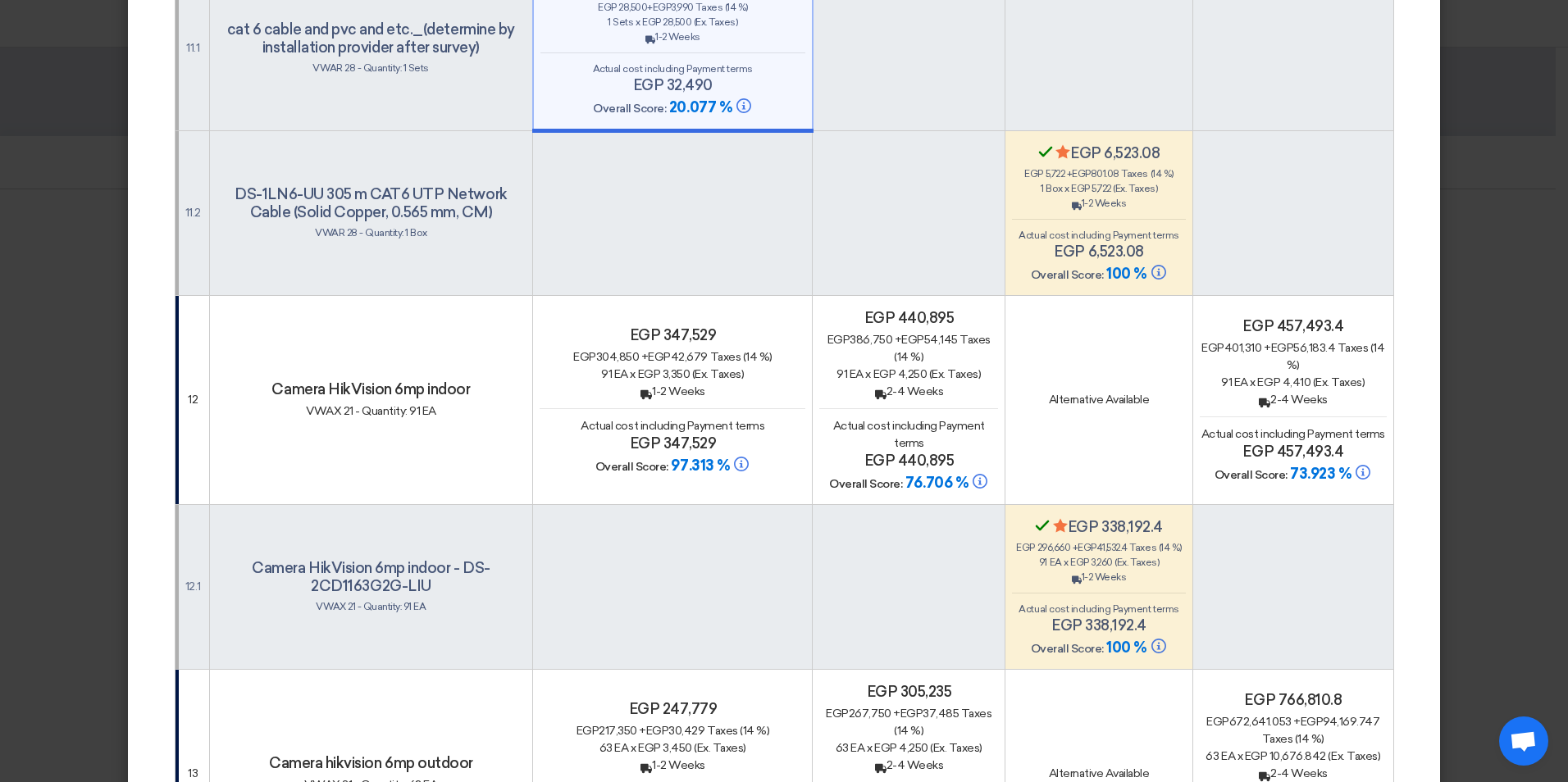
scroll to position [5246, 0]
click at [669, 396] on div "egp 347,529 egp 304,850 + egp 42,679 Taxes (14 %) 91 EA x egp 3,350 (Ex. Taxes)…" at bounding box center [672, 400] width 266 height 150
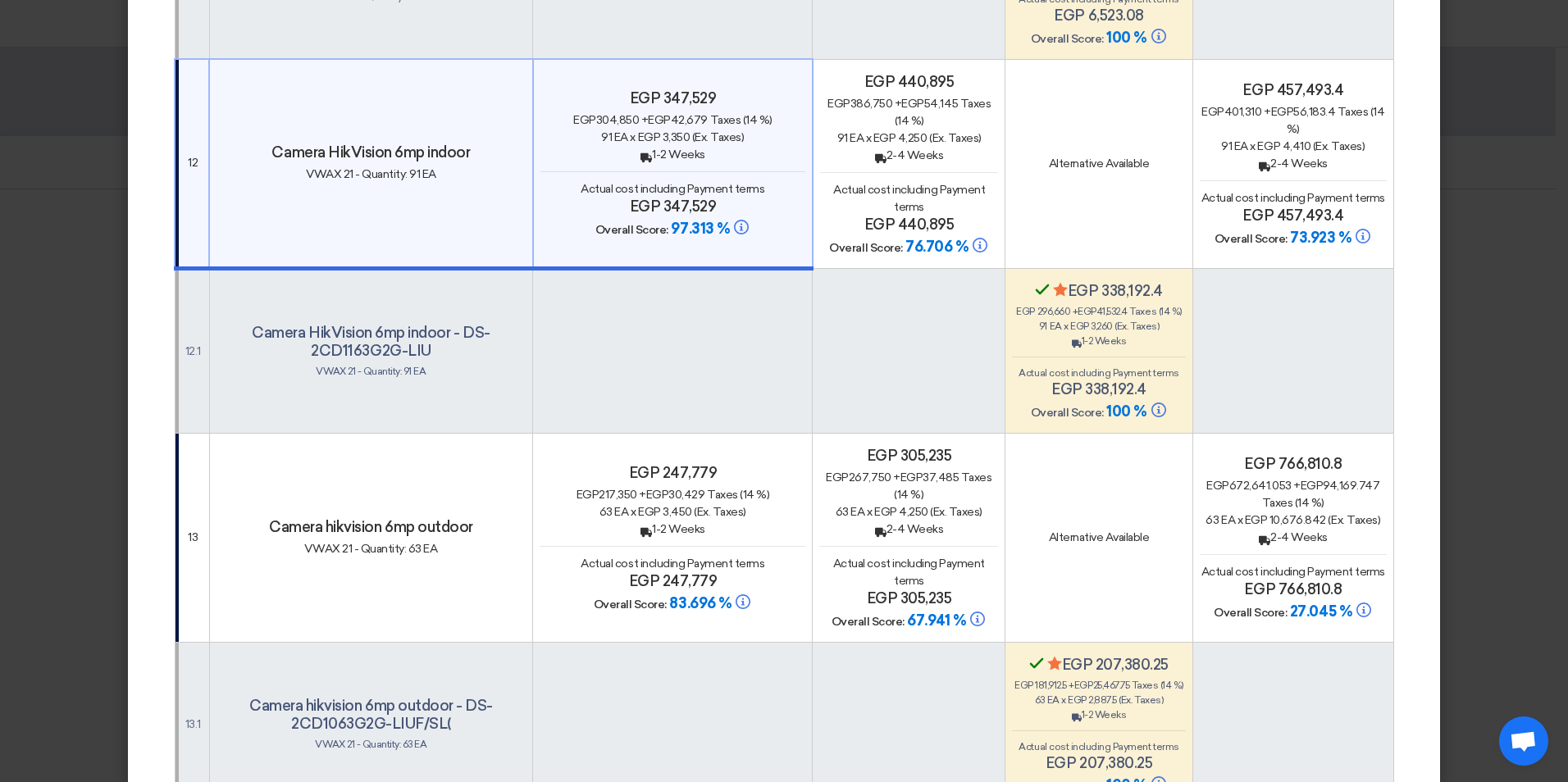
scroll to position [5574, 0]
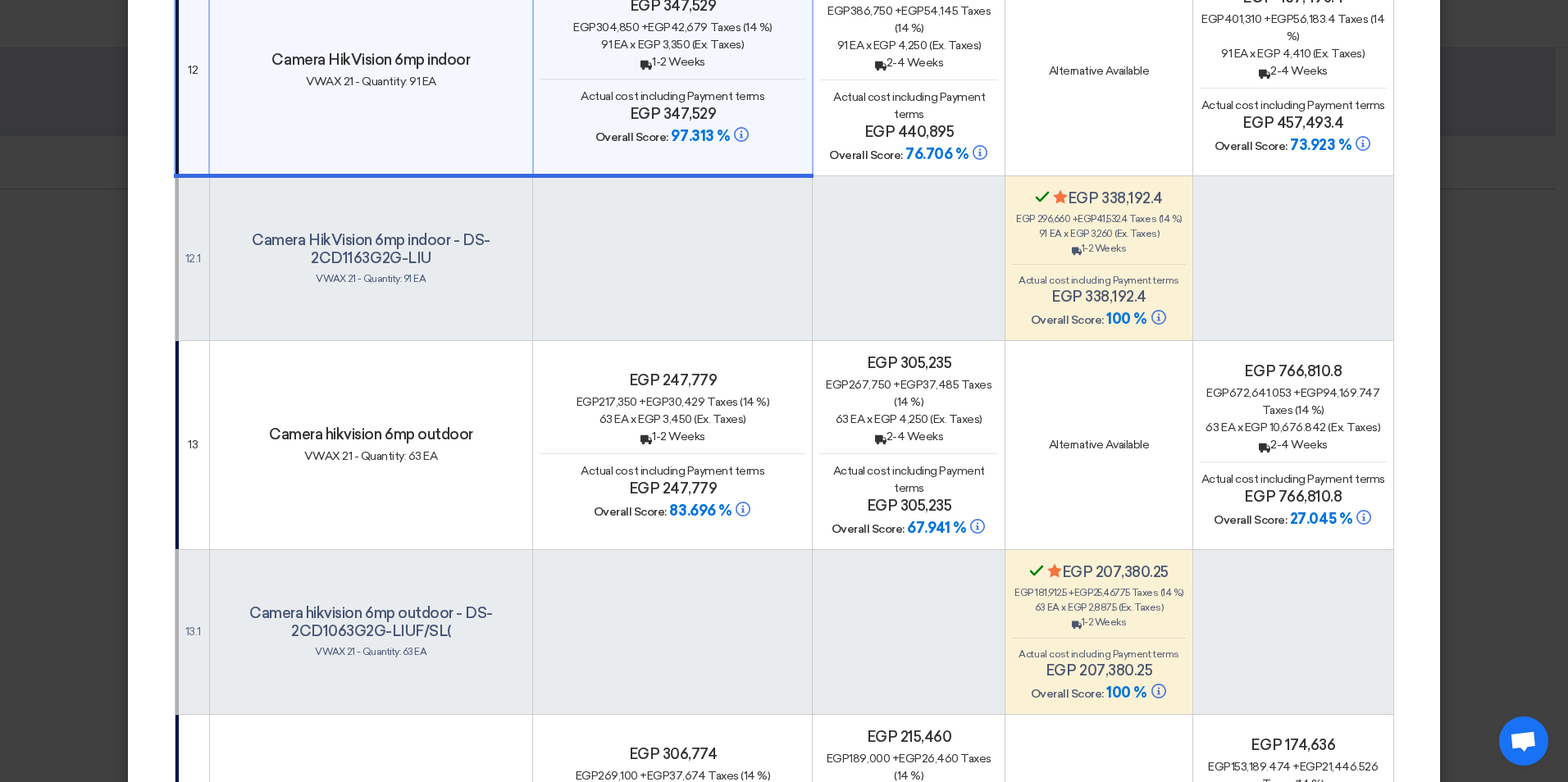
click at [669, 396] on span "egp" at bounding box center [658, 402] width 23 height 14
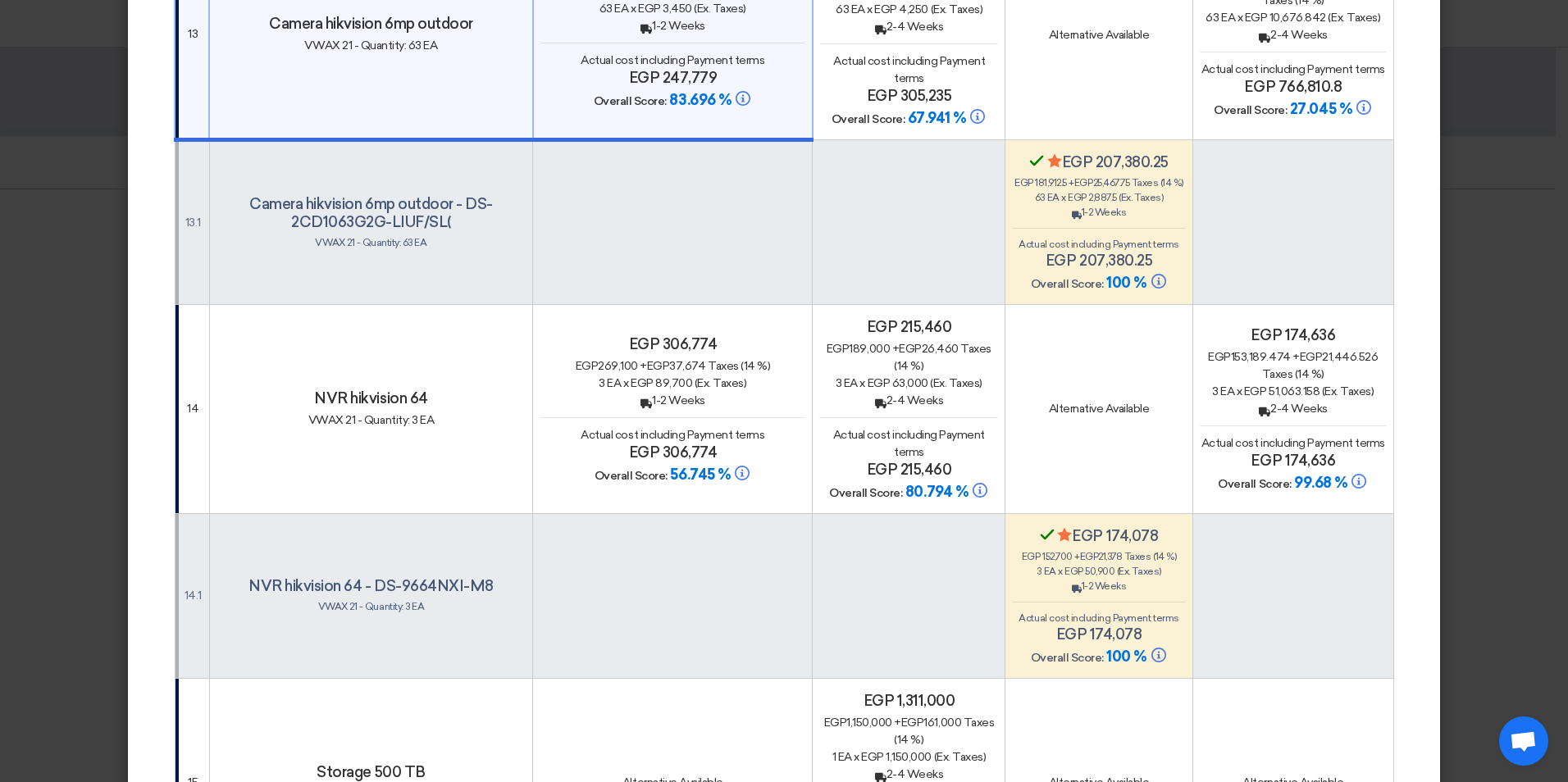
click at [669, 398] on div "Back 1-2 Weeks" at bounding box center [672, 400] width 266 height 17
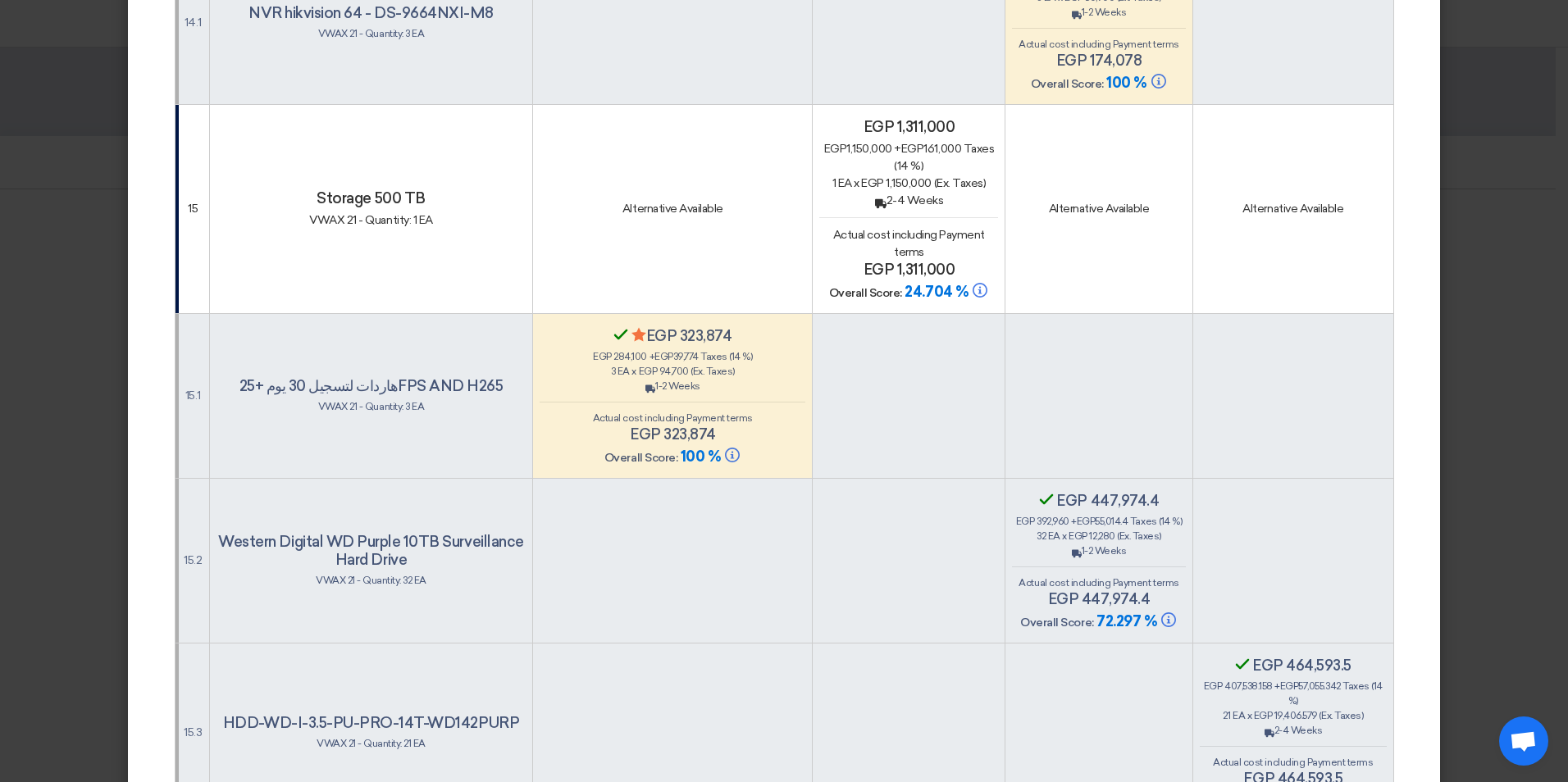
click at [671, 365] on span "egp 94,700" at bounding box center [664, 371] width 50 height 12
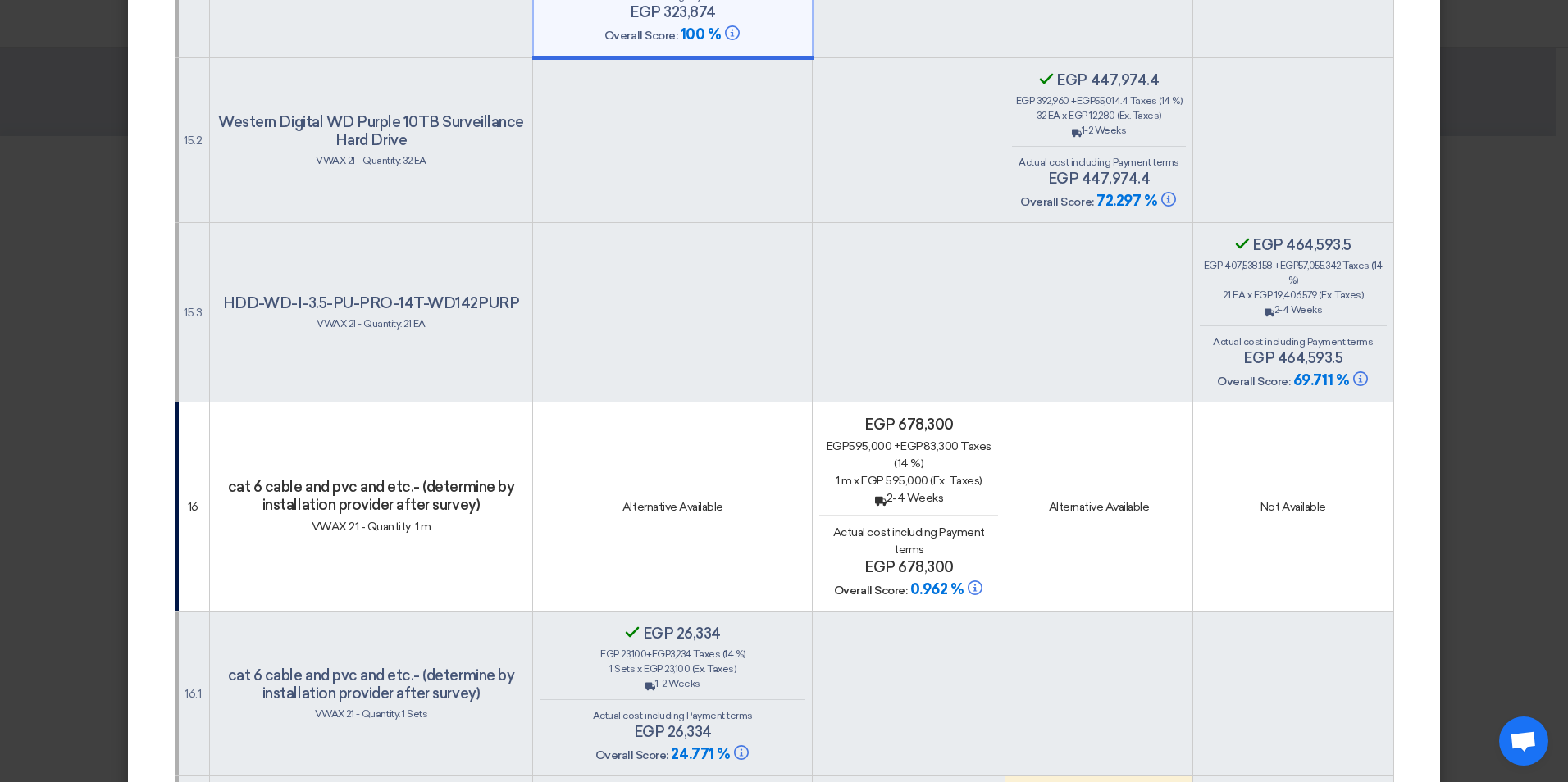
scroll to position [7130, 0]
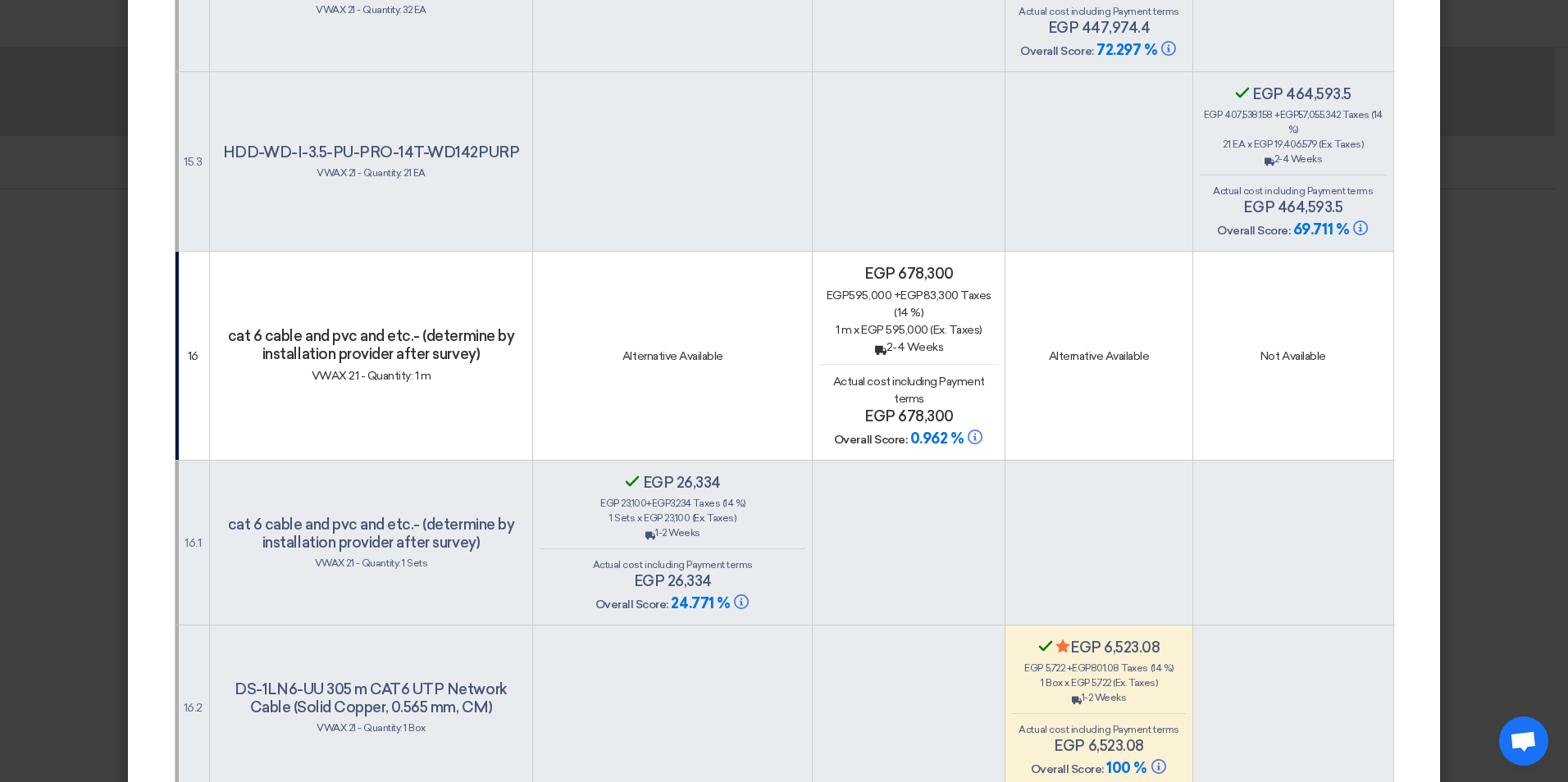
click at [674, 484] on h4 "Secondary Evaluator Confirmed egp 26,334" at bounding box center [672, 483] width 266 height 18
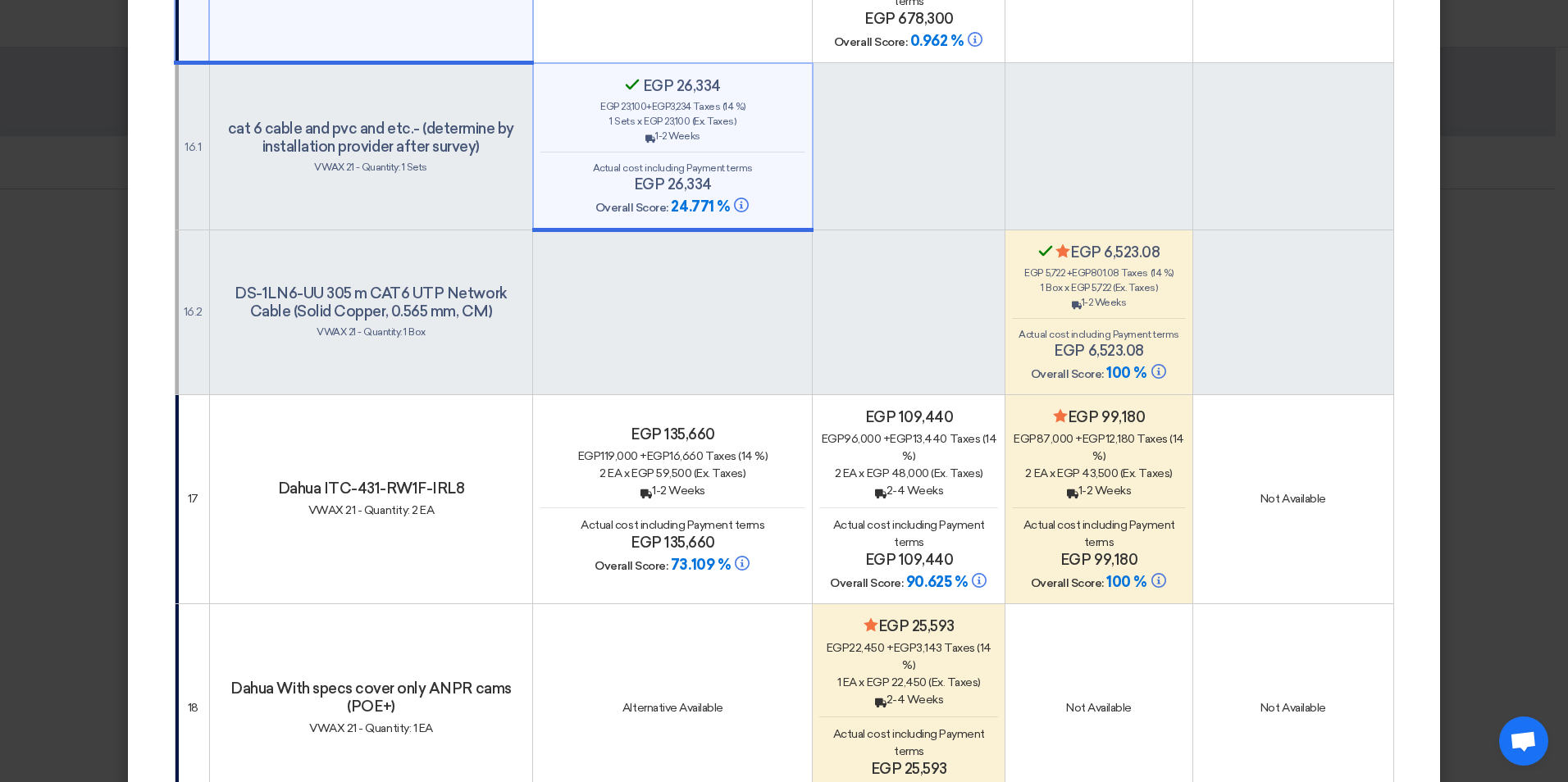
scroll to position [7622, 0]
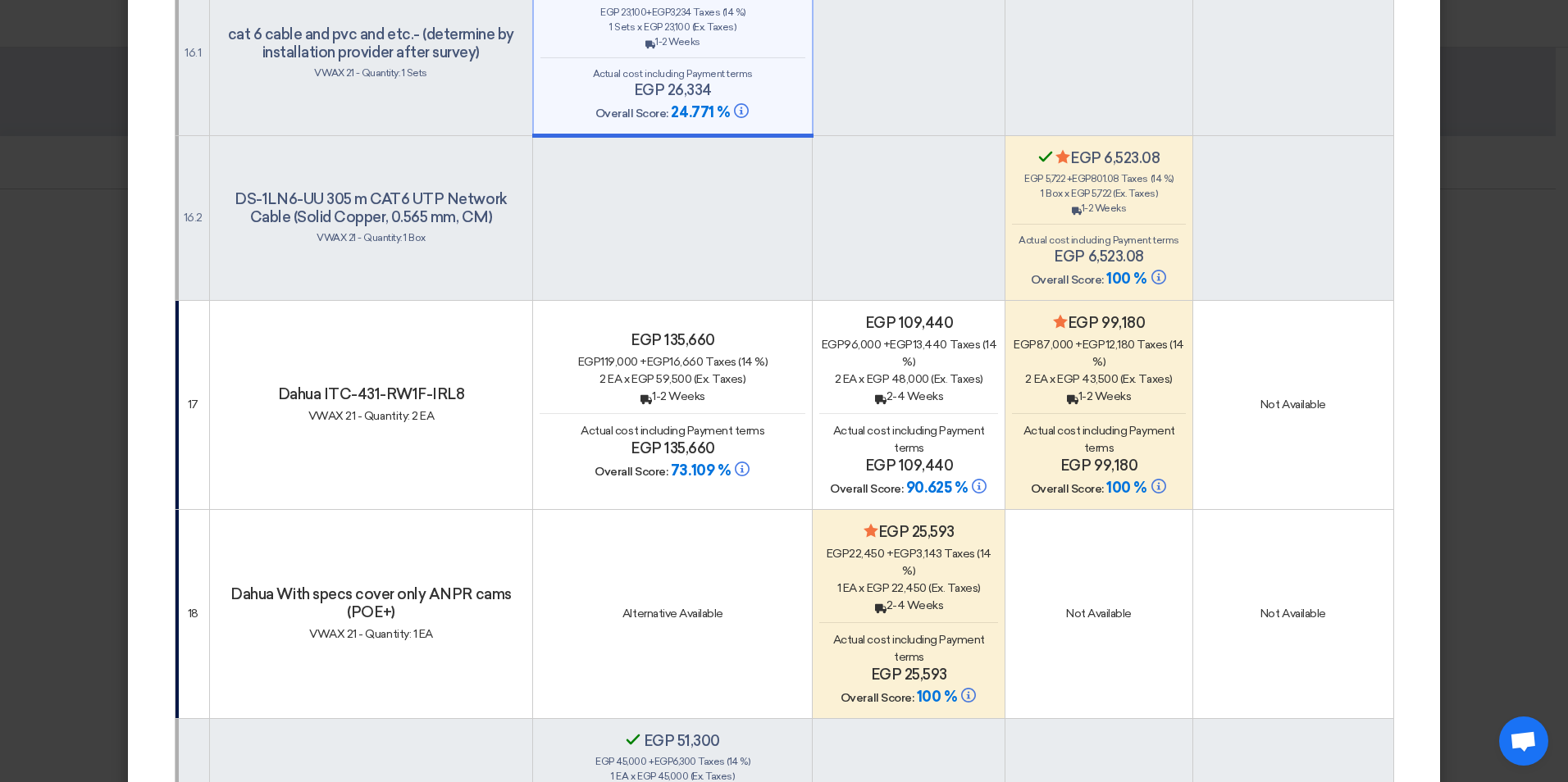
click at [674, 353] on div "egp 119,000 + egp 16,660 Taxes (14 %)" at bounding box center [672, 361] width 266 height 17
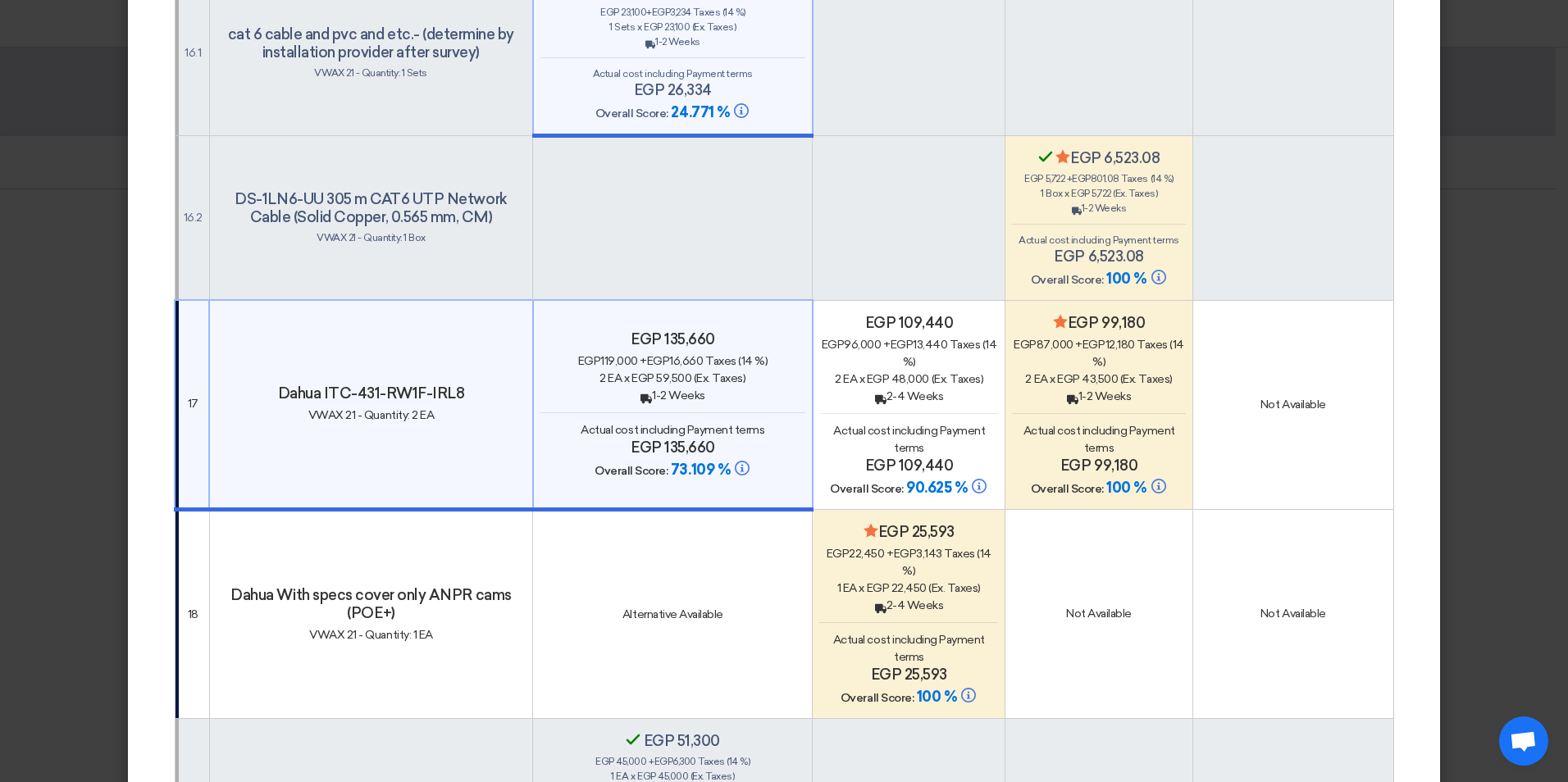
scroll to position [7950, 0]
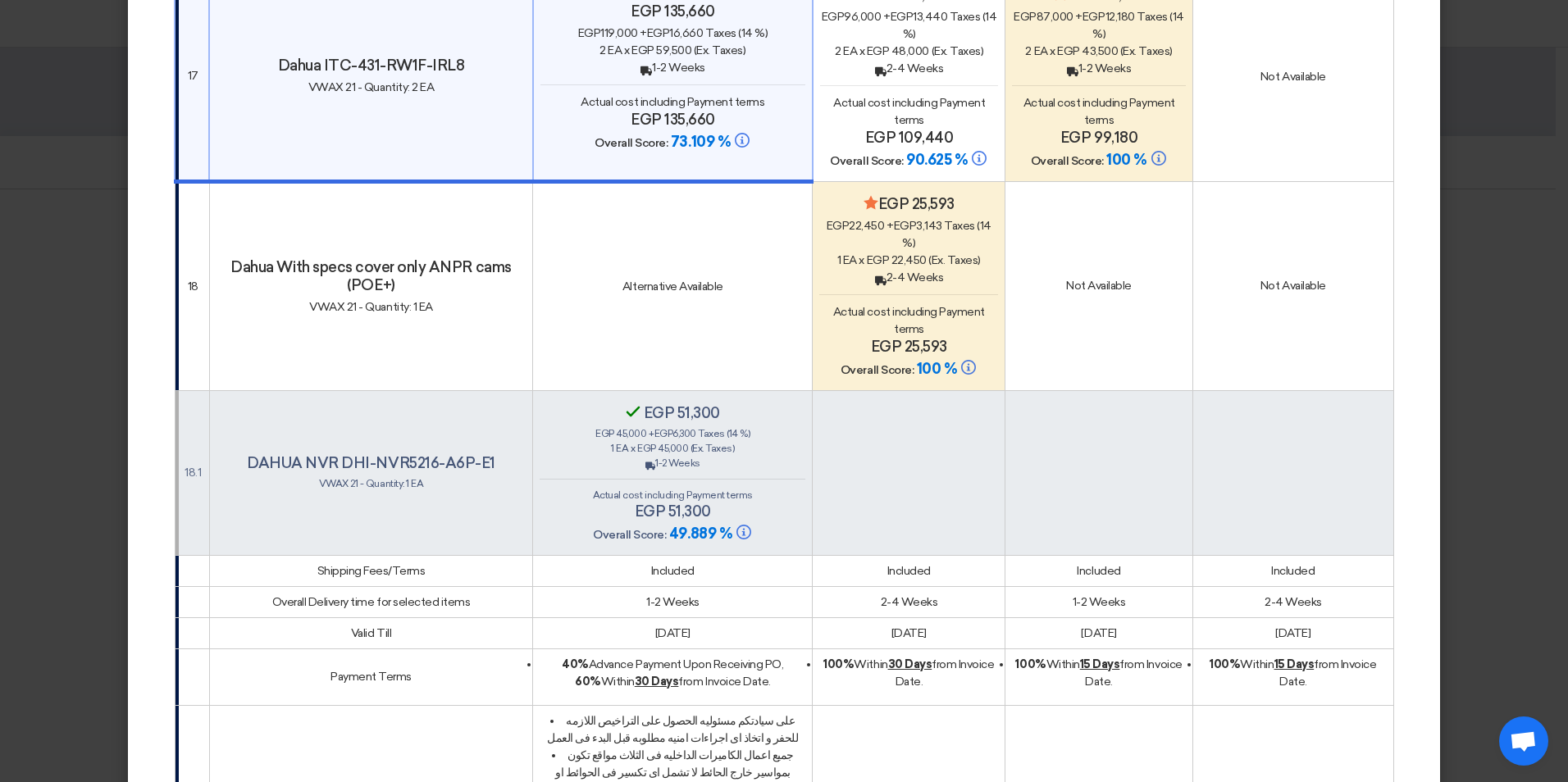
click at [678, 404] on div "Secondary Evaluator Confirmed egp 51,300 egp 45,000 + egp 6,300 Taxes (14 %) 1 …" at bounding box center [672, 474] width 266 height 140
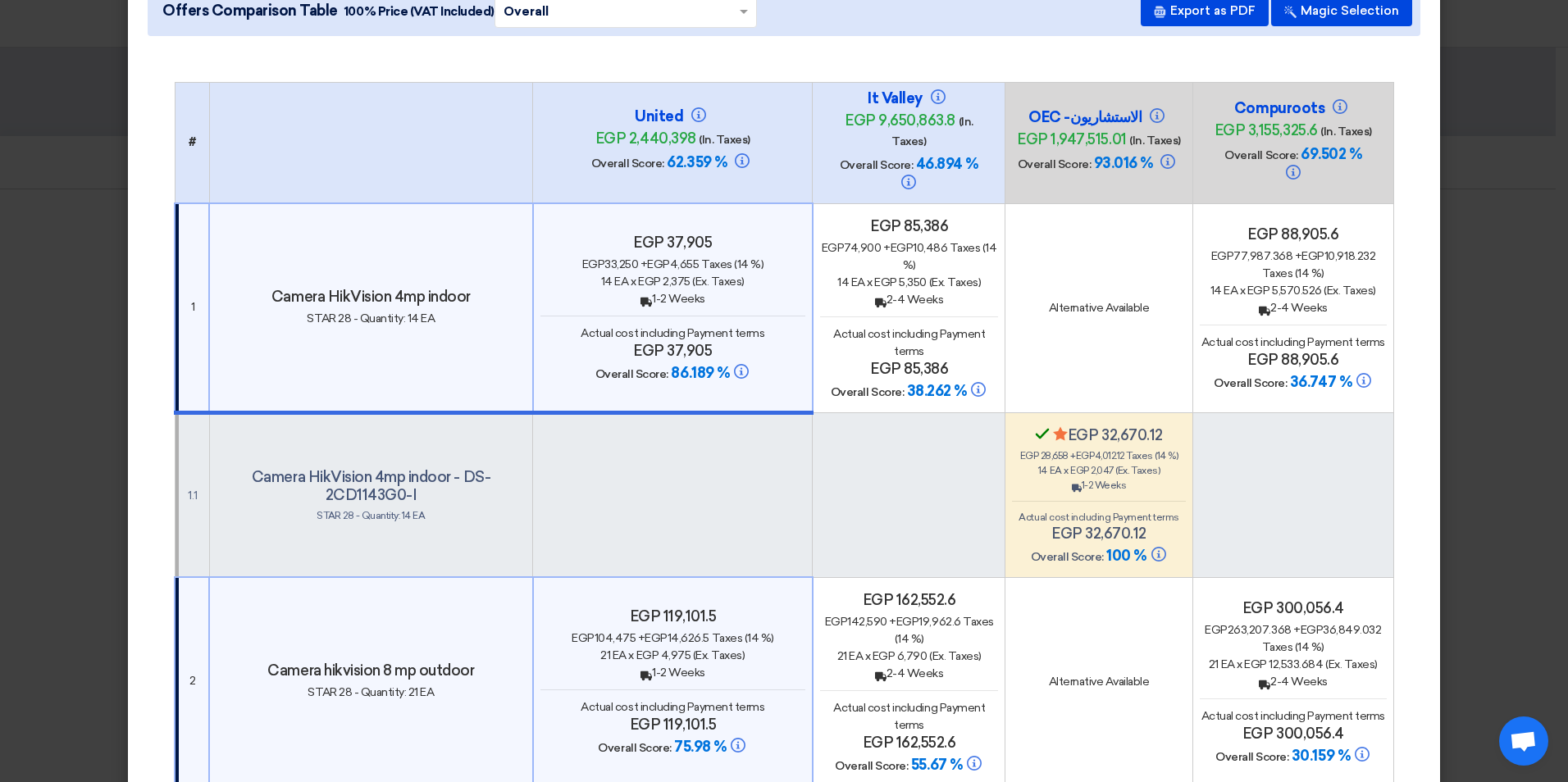
scroll to position [0, 0]
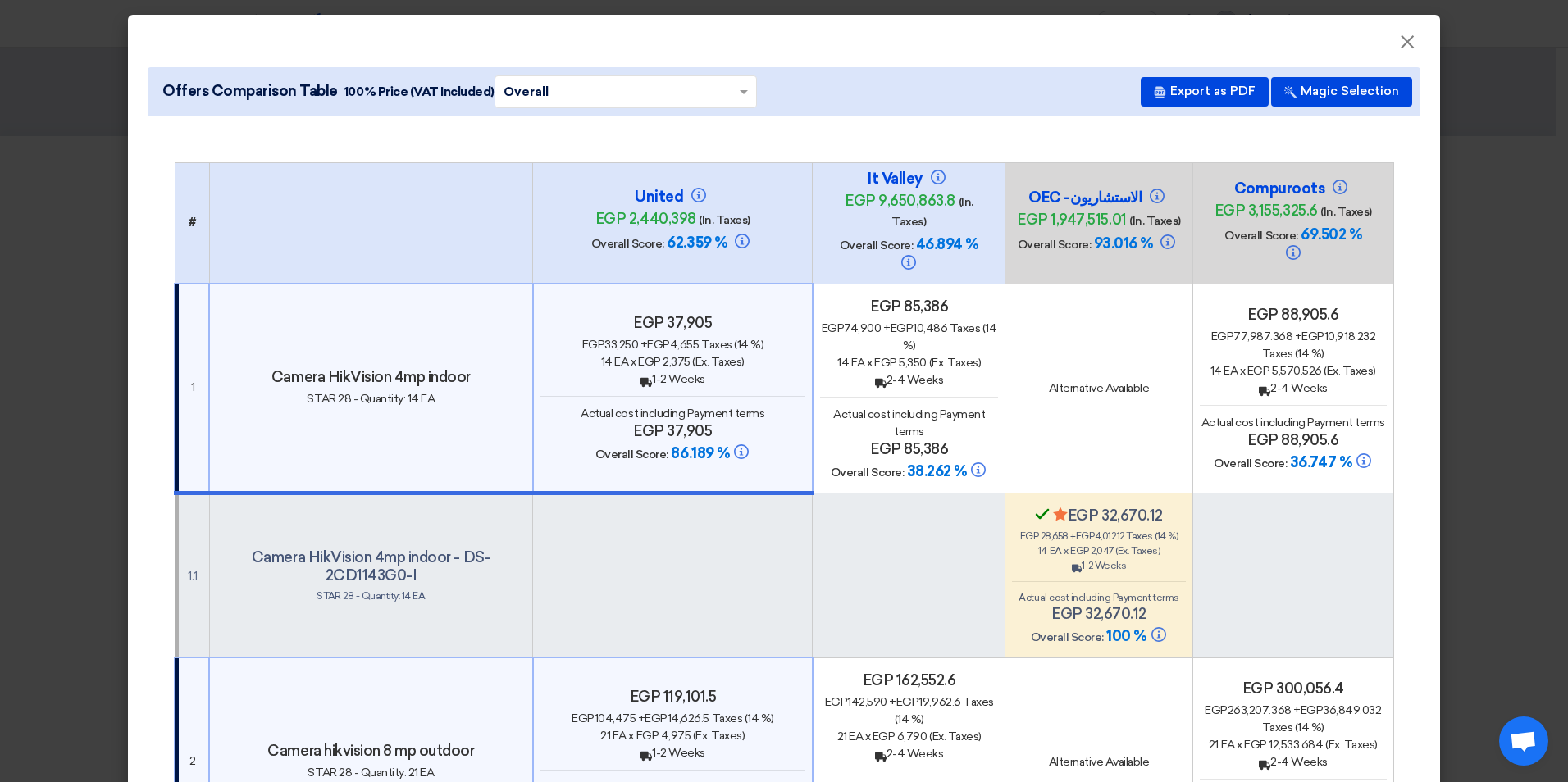
click at [719, 87] on div at bounding box center [626, 91] width 261 height 26
click at [544, 151] on span "Price Only" at bounding box center [534, 156] width 63 height 15
click at [1399, 44] on span "×" at bounding box center [1407, 46] width 16 height 33
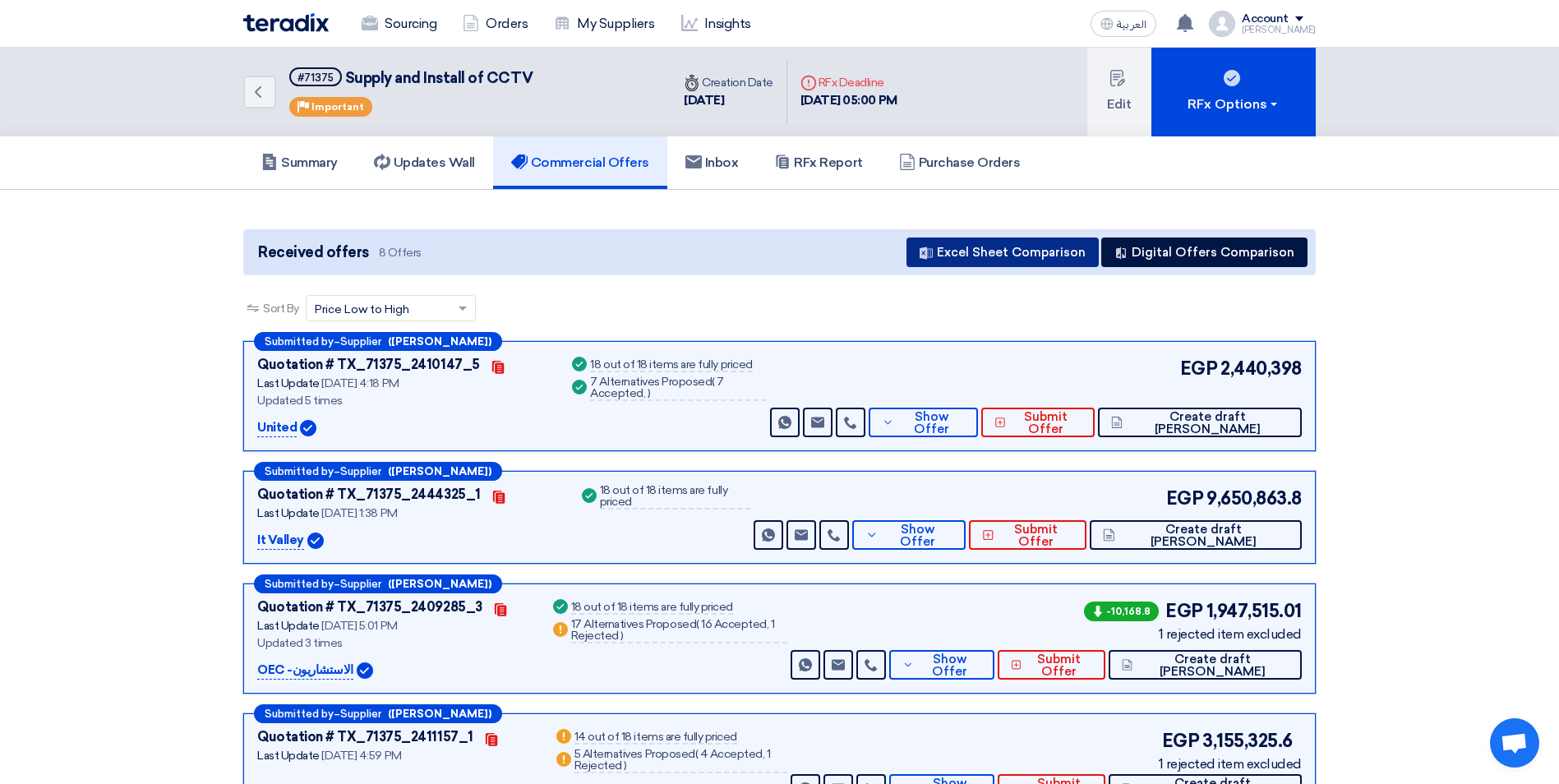
click at [1035, 253] on button "Excel Sheet Comparison" at bounding box center [1002, 253] width 192 height 30
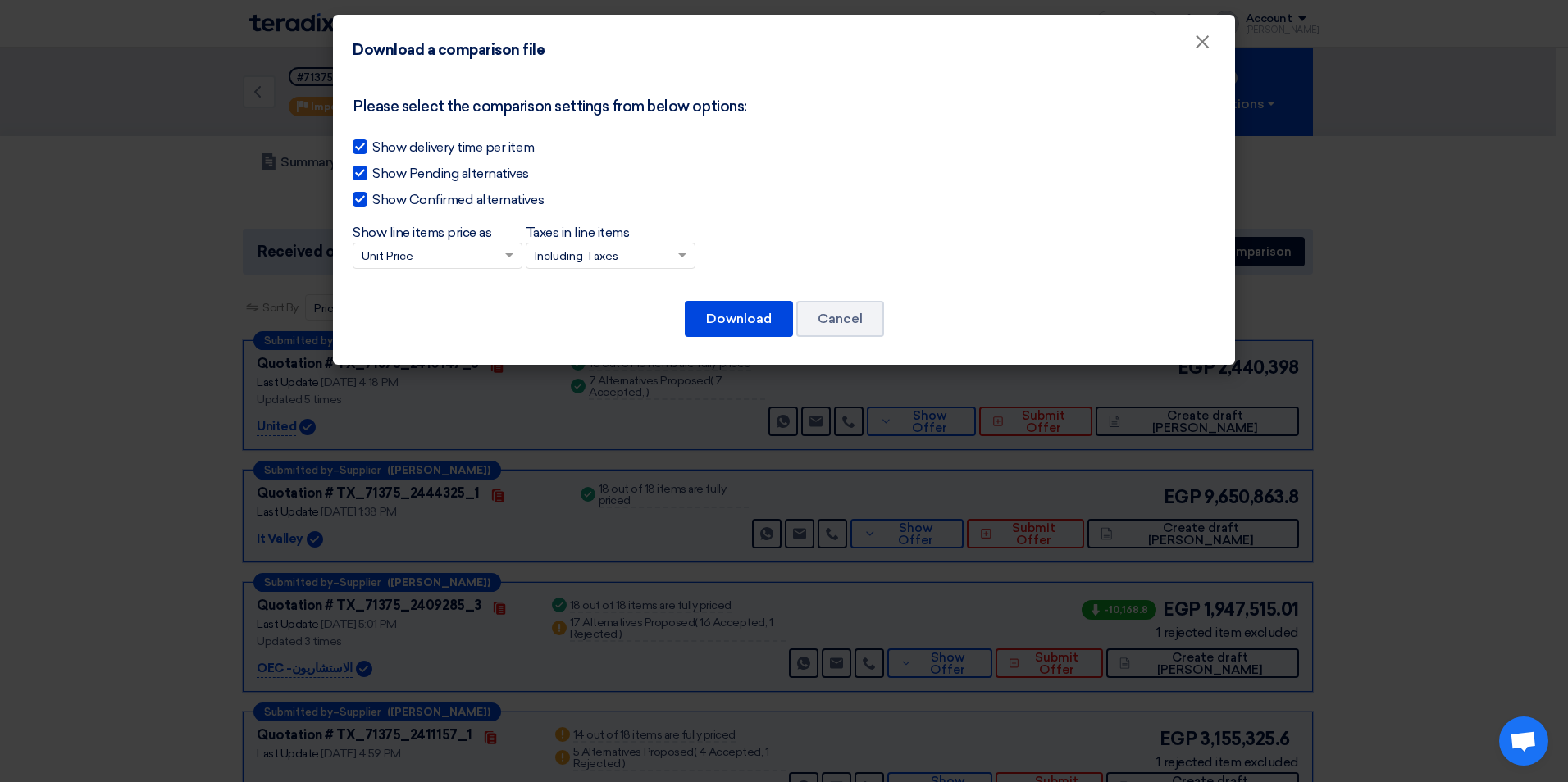
click at [642, 261] on input "Taxes in line items × Including Taxes" at bounding box center [602, 257] width 135 height 27
click at [591, 314] on span "Excluding Taxes" at bounding box center [578, 314] width 87 height 14
click at [591, 270] on input "Taxes in line items × Including Taxes Including Taxes Excluding Taxes" at bounding box center [602, 256] width 135 height 27
click at [445, 147] on span "Show delivery time per item" at bounding box center [453, 147] width 161 height 20
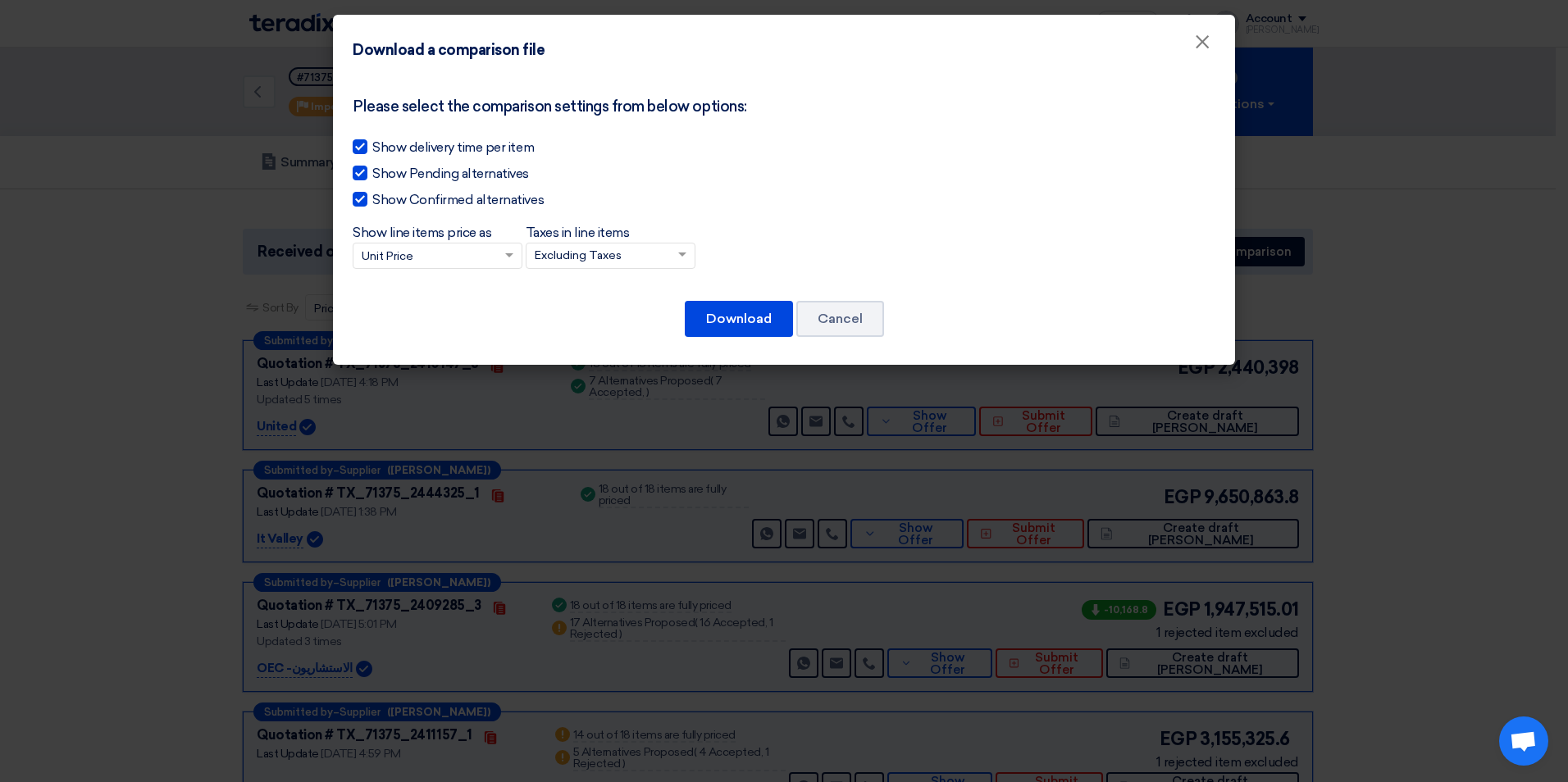
click at [383, 147] on input "Show delivery time per item" at bounding box center [377, 142] width 11 height 11
checkbox input "false"
click at [509, 251] on span at bounding box center [511, 255] width 21 height 17
click at [497, 251] on input "Show line items price as × Unit Price" at bounding box center [429, 257] width 135 height 27
click at [509, 251] on span at bounding box center [511, 254] width 21 height 17
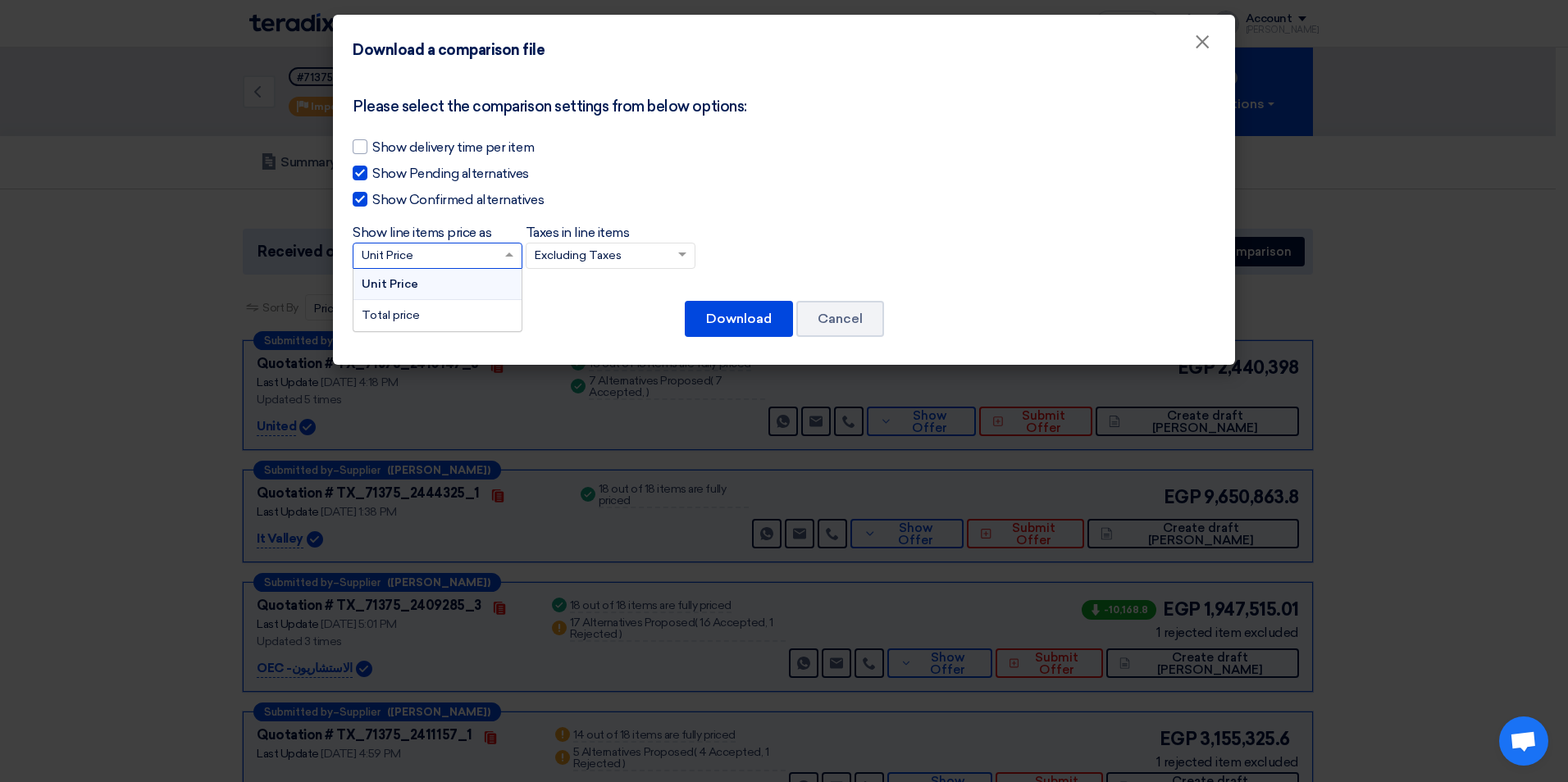
click at [497, 251] on input "Show line items price as × Unit Price Unit Price Total price" at bounding box center [429, 256] width 135 height 27
click at [450, 277] on div "Unit Price" at bounding box center [437, 285] width 168 height 31
click at [450, 270] on input "Show line items price as × Unit Price Unit Price Total price" at bounding box center [429, 256] width 135 height 27
click at [741, 306] on button "Download" at bounding box center [739, 319] width 108 height 36
